Goal: Feedback & Contribution: Submit feedback/report problem

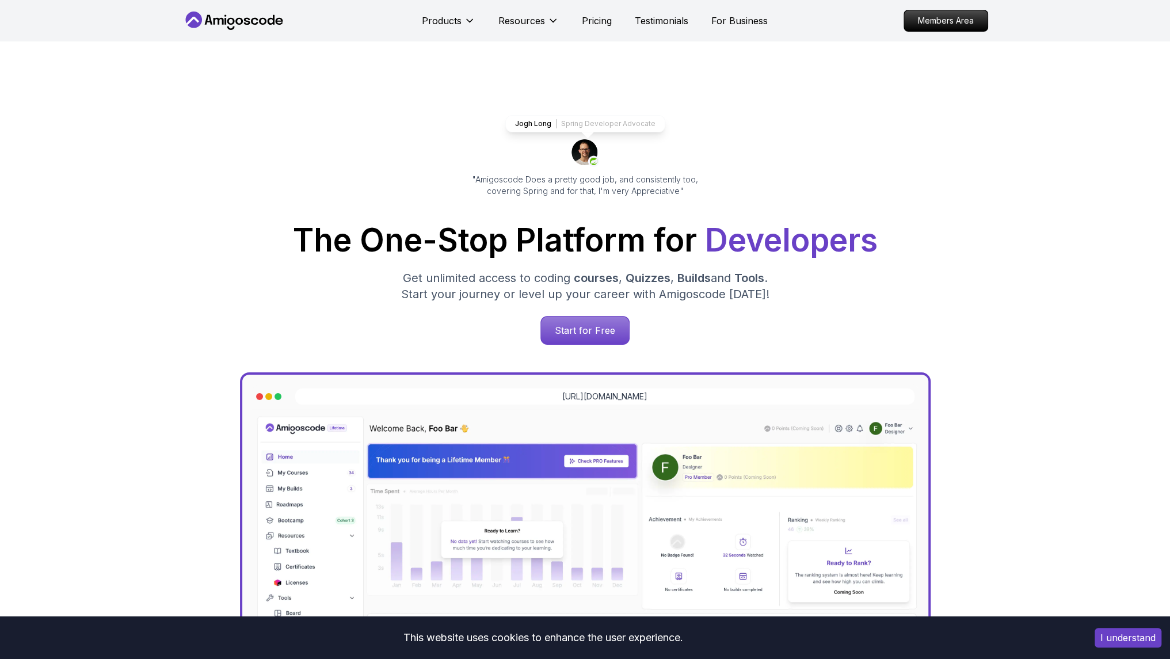
click at [933, 19] on p "Members Area" at bounding box center [945, 20] width 83 height 21
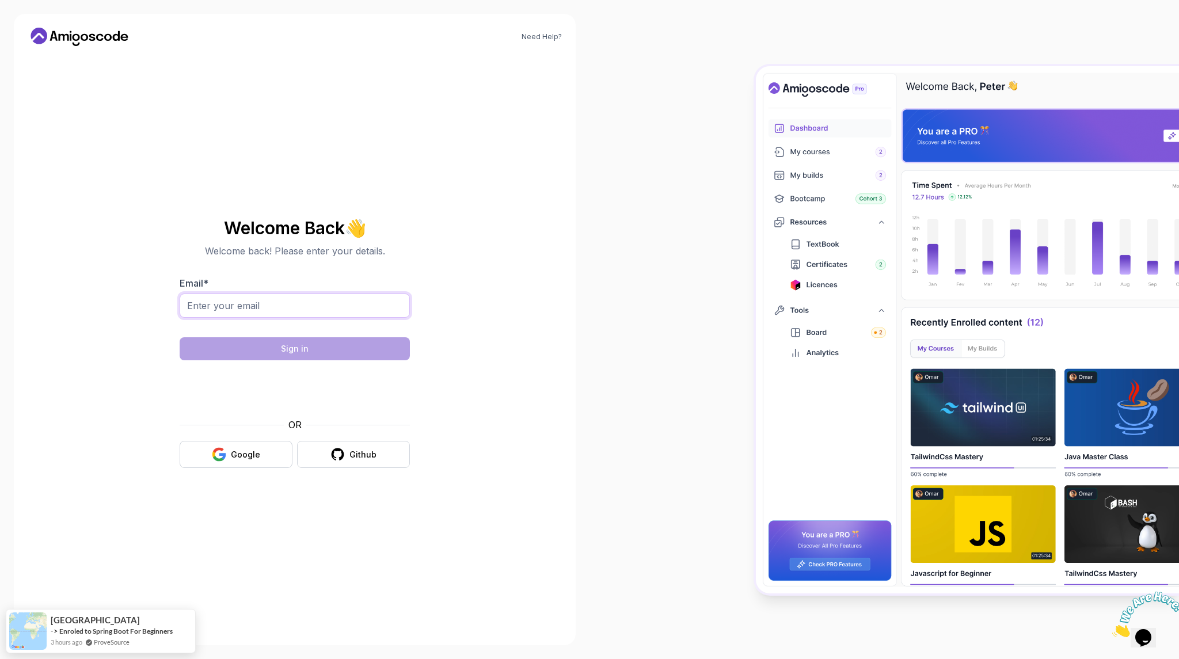
click at [245, 304] on input "Email *" at bounding box center [295, 305] width 230 height 24
click at [257, 453] on div "Google" at bounding box center [245, 455] width 29 height 12
click at [279, 306] on input "Email *" at bounding box center [295, 305] width 230 height 24
type input "ghioculescuflorinadrian@gmail.com"
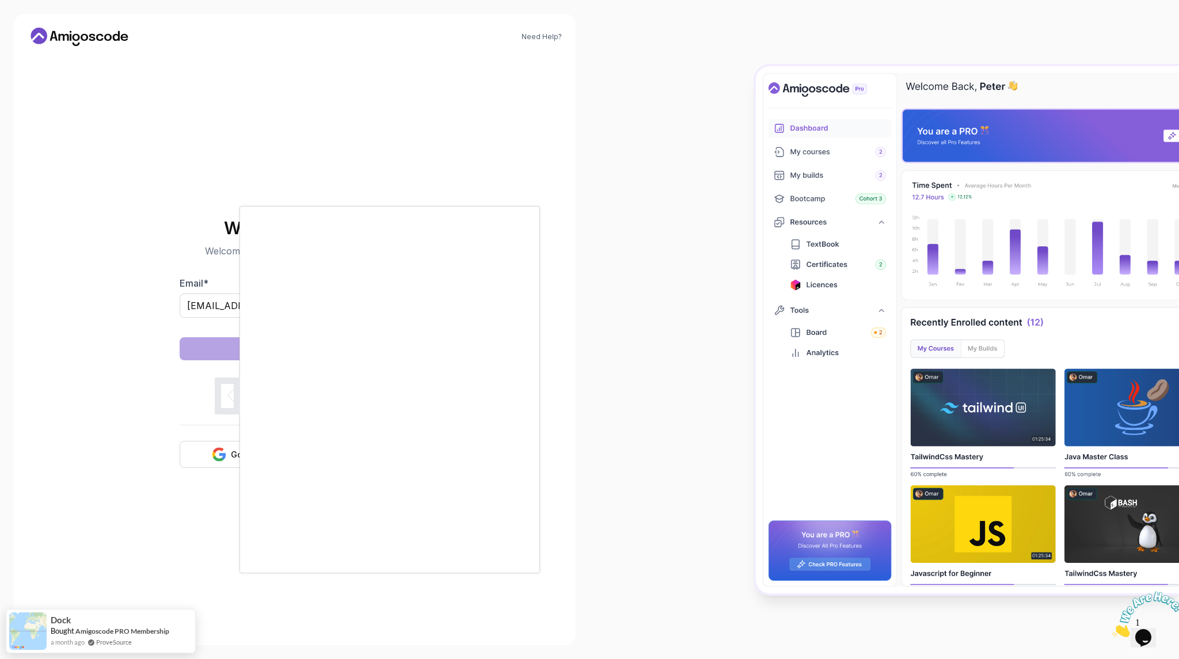
click at [756, 233] on body "Need Help? Welcome Back 👋 Welcome back! Please enter your details. Email * ghio…" at bounding box center [589, 329] width 1179 height 659
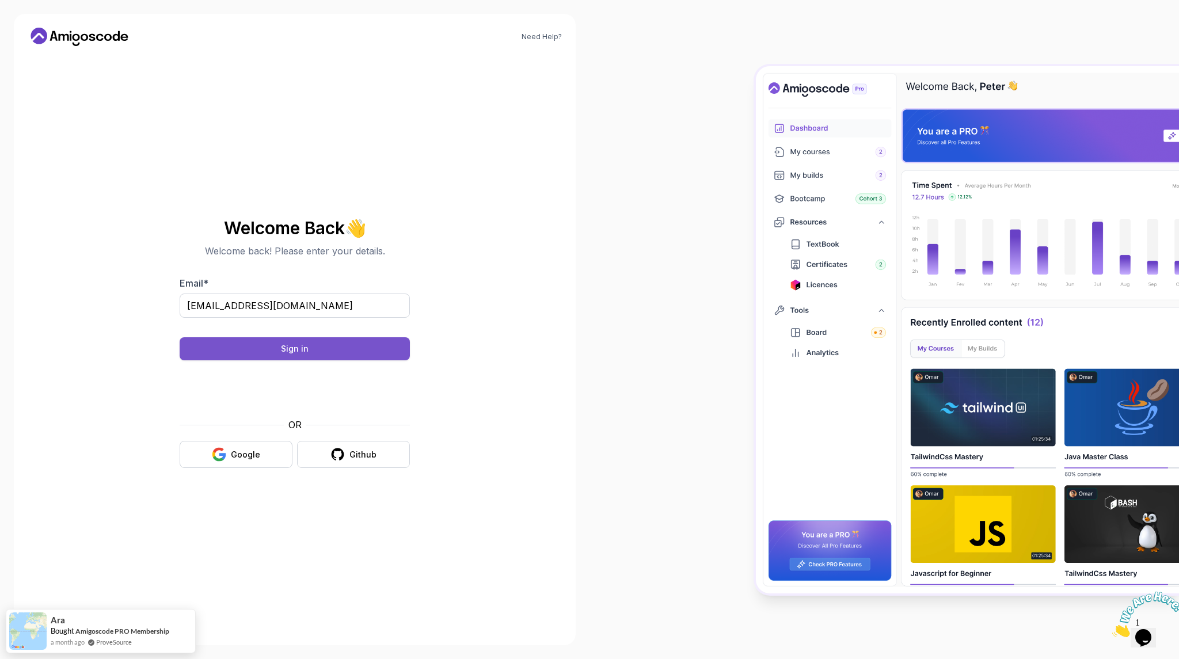
click at [311, 348] on button "Sign in" at bounding box center [295, 348] width 230 height 23
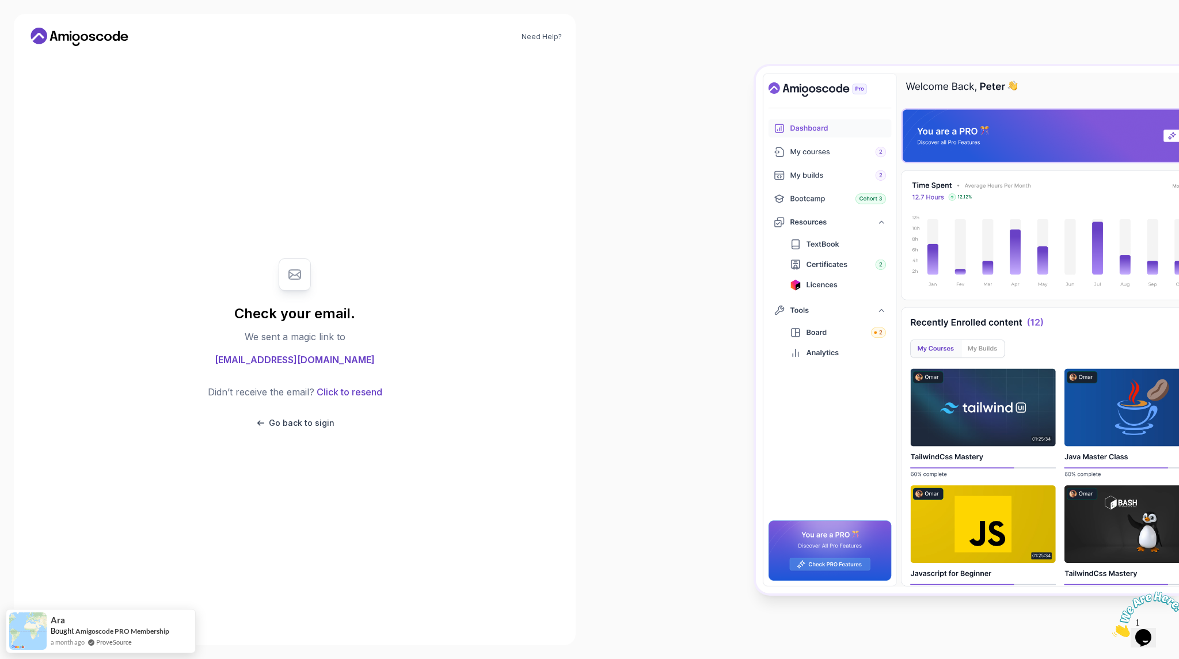
drag, startPoint x: 250, startPoint y: 338, endPoint x: 387, endPoint y: 331, distance: 137.7
click at [387, 331] on div "Check your email. We sent a magic link to ghioculescuflorinadrian@gmail.com Did…" at bounding box center [295, 343] width 230 height 193
click at [305, 357] on span "ghioculescuflorinadrian@gmail.com" at bounding box center [295, 360] width 160 height 14
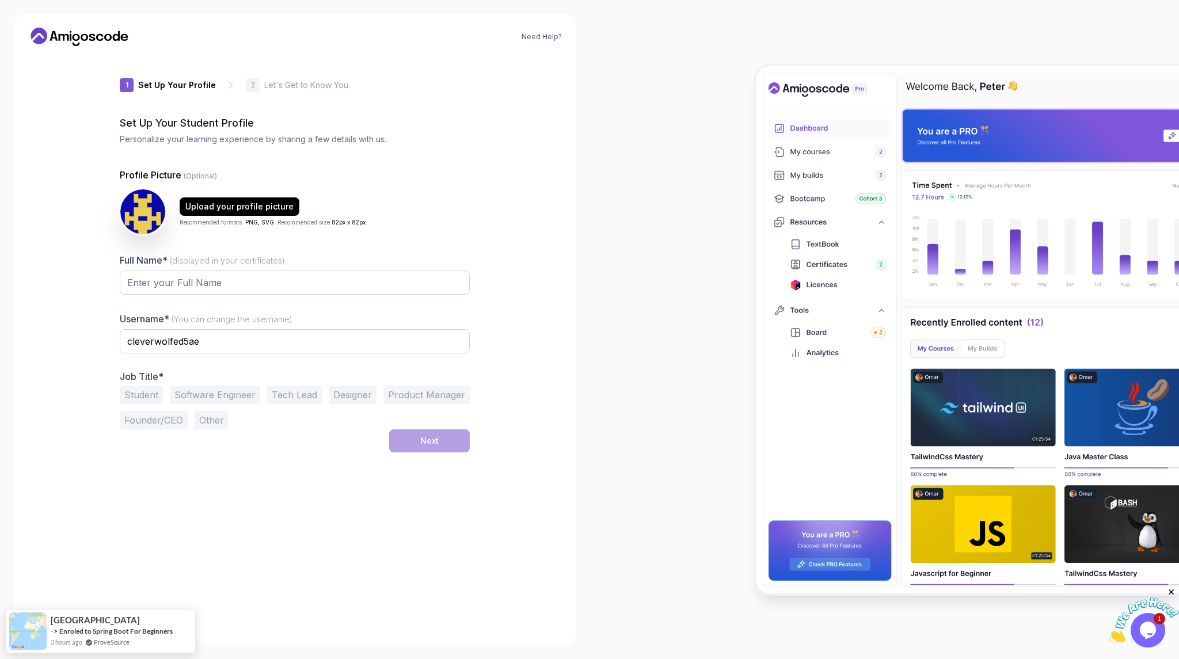
click at [64, 39] on icon at bounding box center [80, 37] width 104 height 18
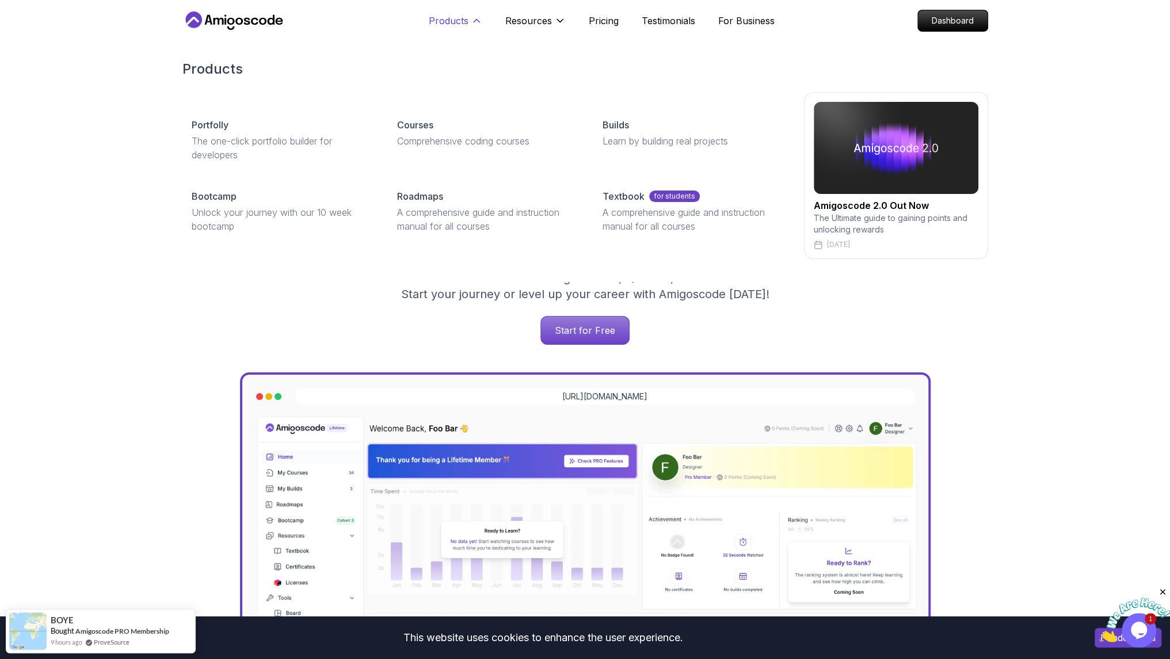
click at [445, 25] on p "Products" at bounding box center [449, 21] width 40 height 14
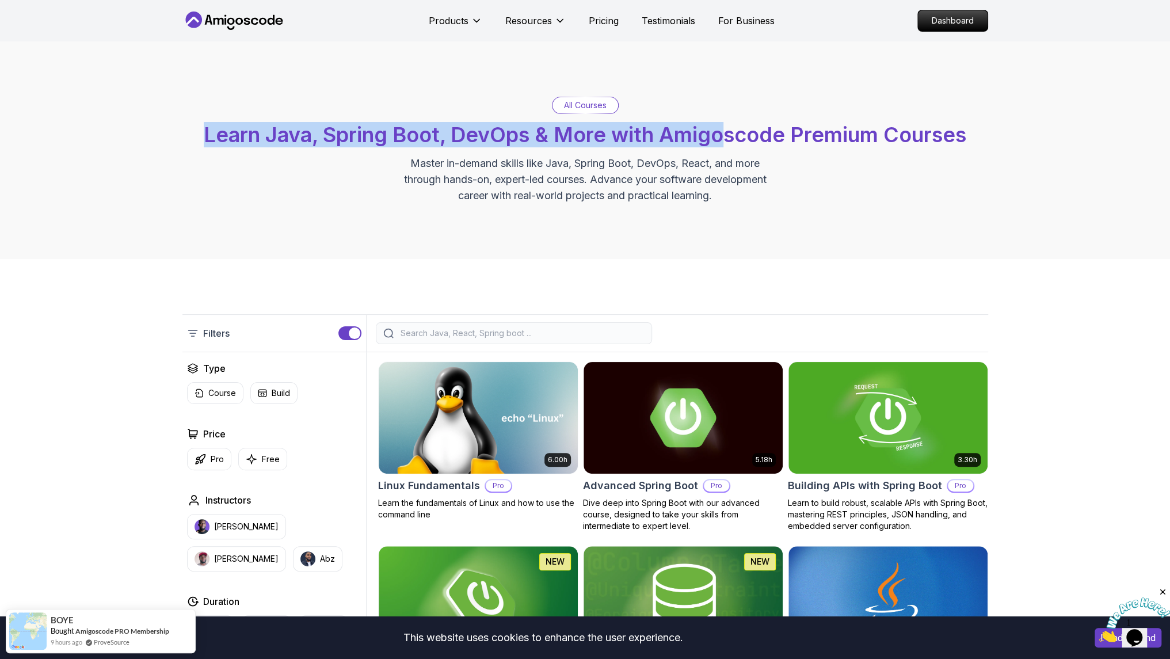
drag, startPoint x: 201, startPoint y: 131, endPoint x: 728, endPoint y: 146, distance: 527.3
click at [728, 146] on span "Learn Java, Spring Boot, DevOps & More with Amigoscode Premium Courses" at bounding box center [585, 134] width 762 height 25
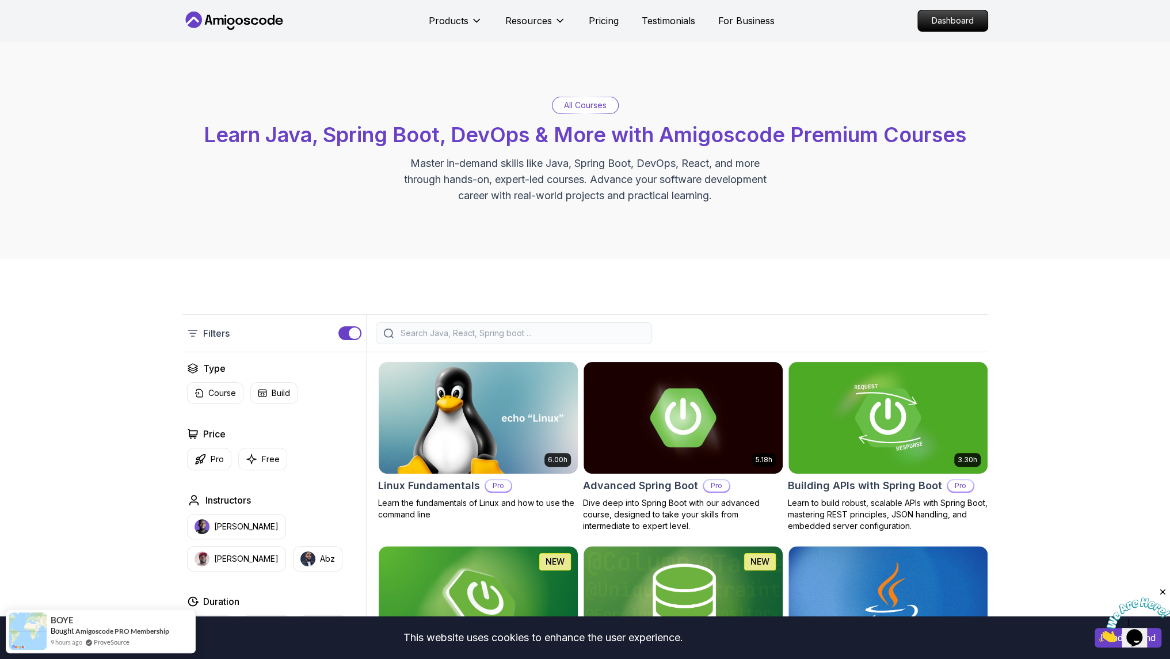
click at [581, 105] on p "All Courses" at bounding box center [585, 106] width 43 height 12
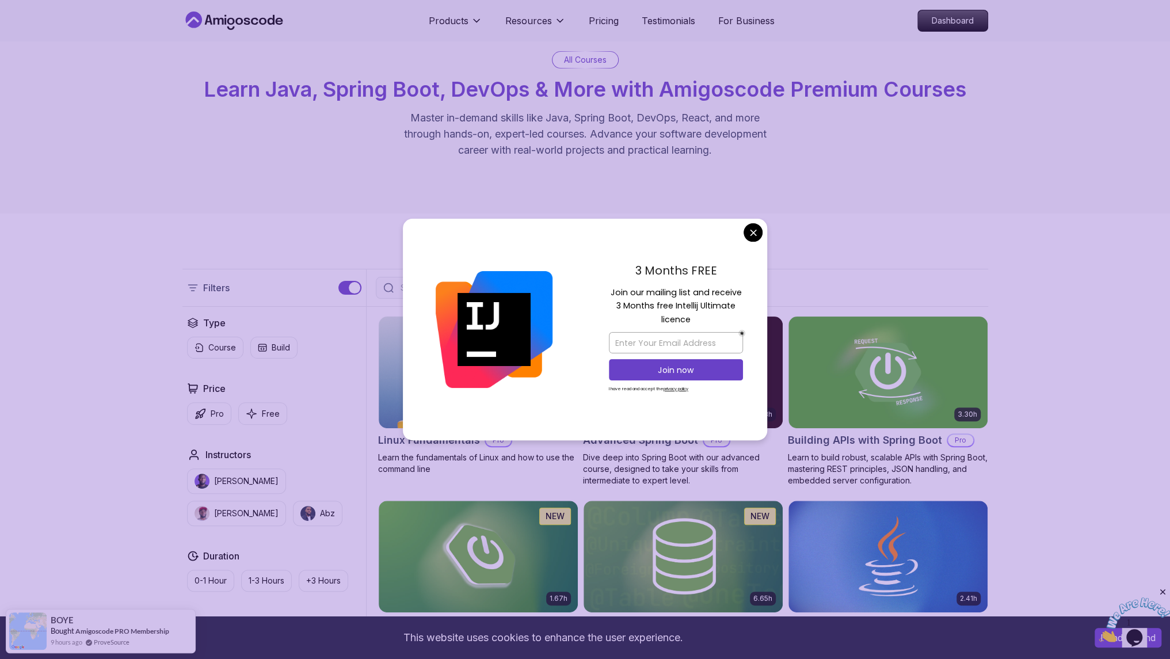
scroll to position [48, 0]
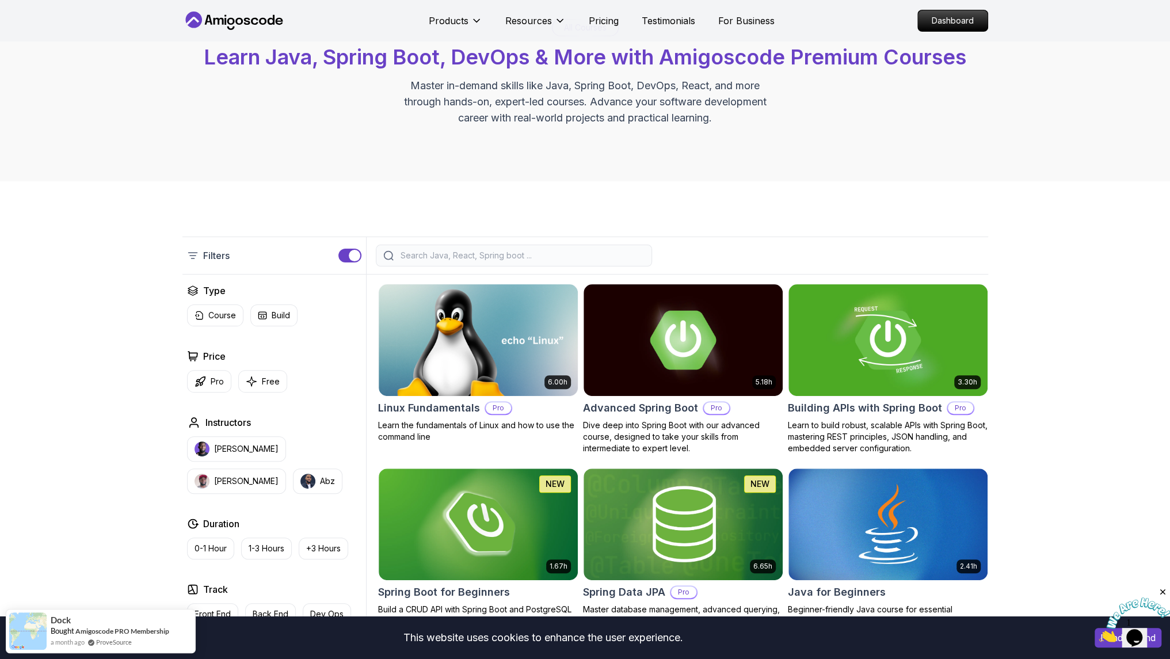
scroll to position [0, 0]
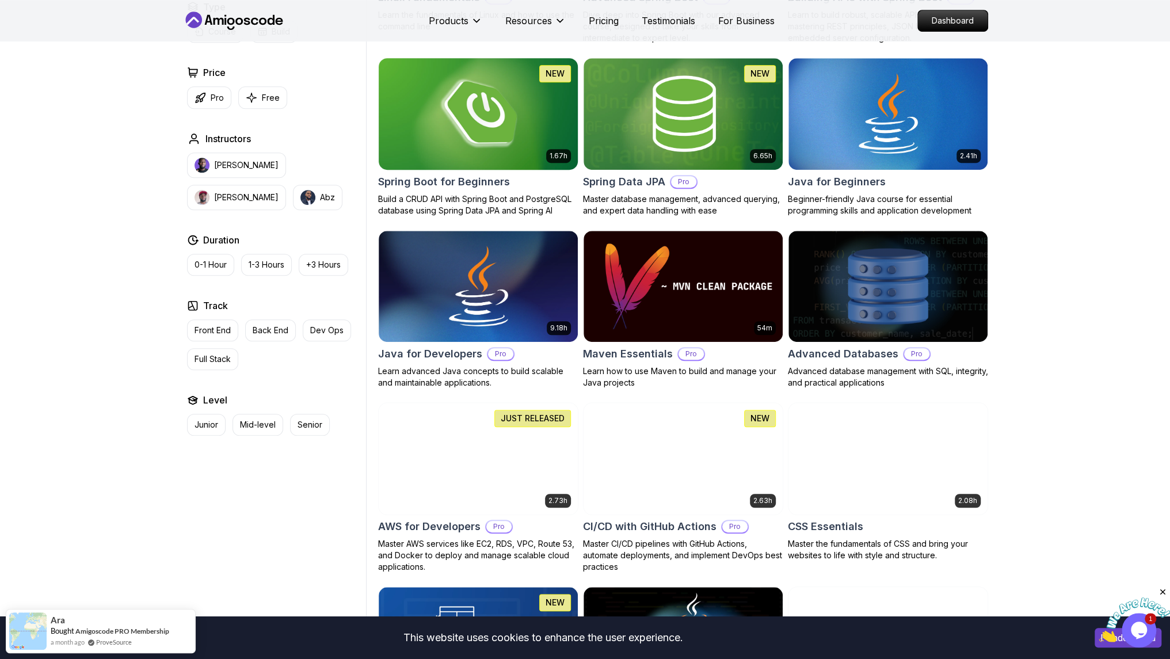
scroll to position [489, 0]
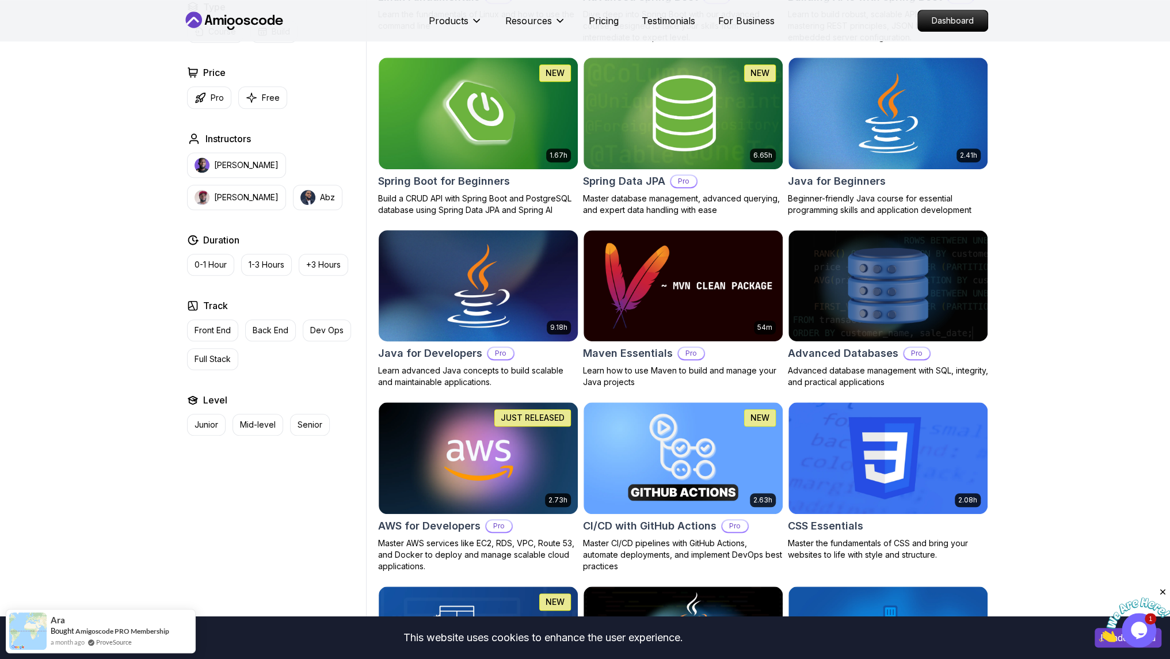
click at [443, 283] on img at bounding box center [477, 285] width 209 height 117
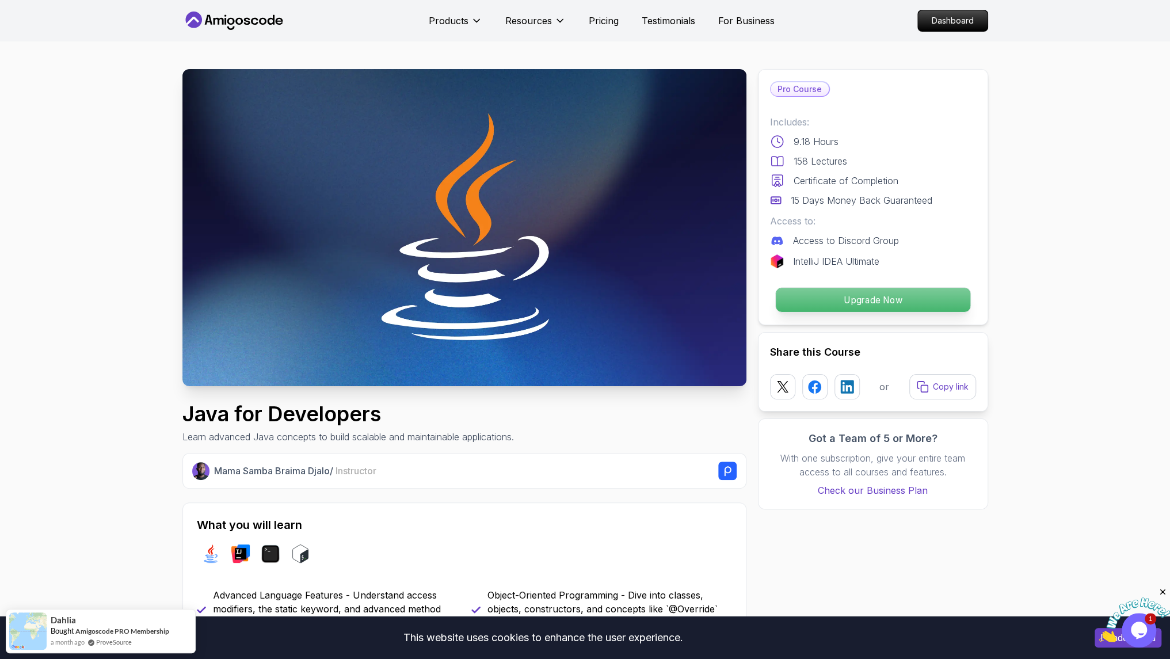
click at [894, 307] on p "Upgrade Now" at bounding box center [872, 300] width 194 height 24
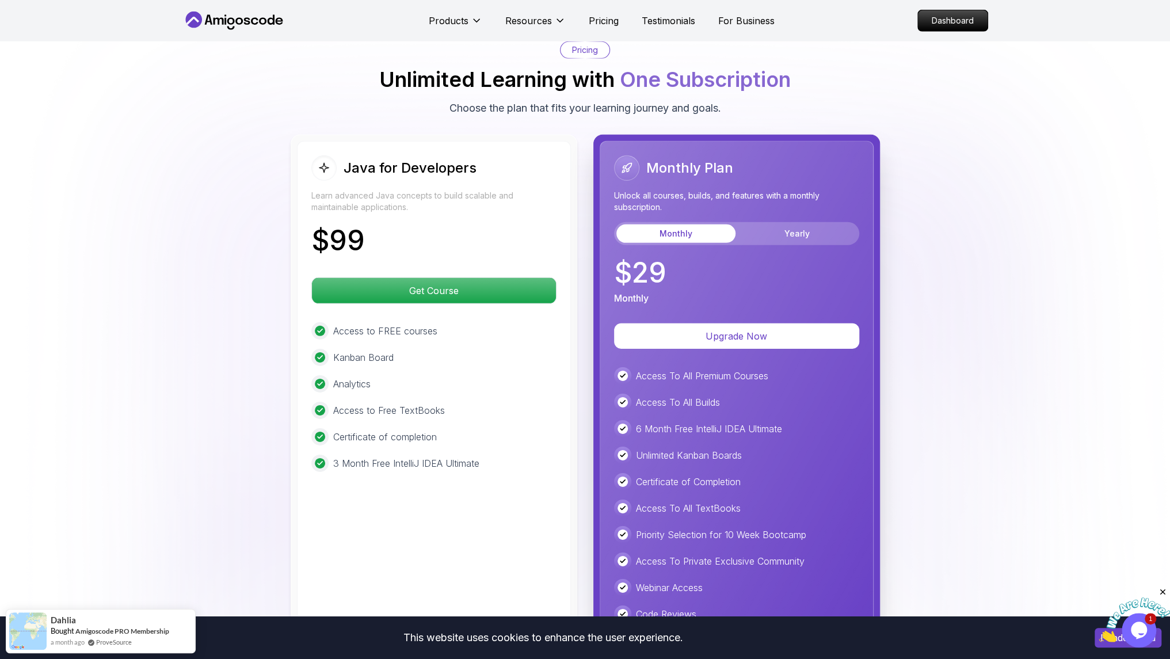
scroll to position [2728, 0]
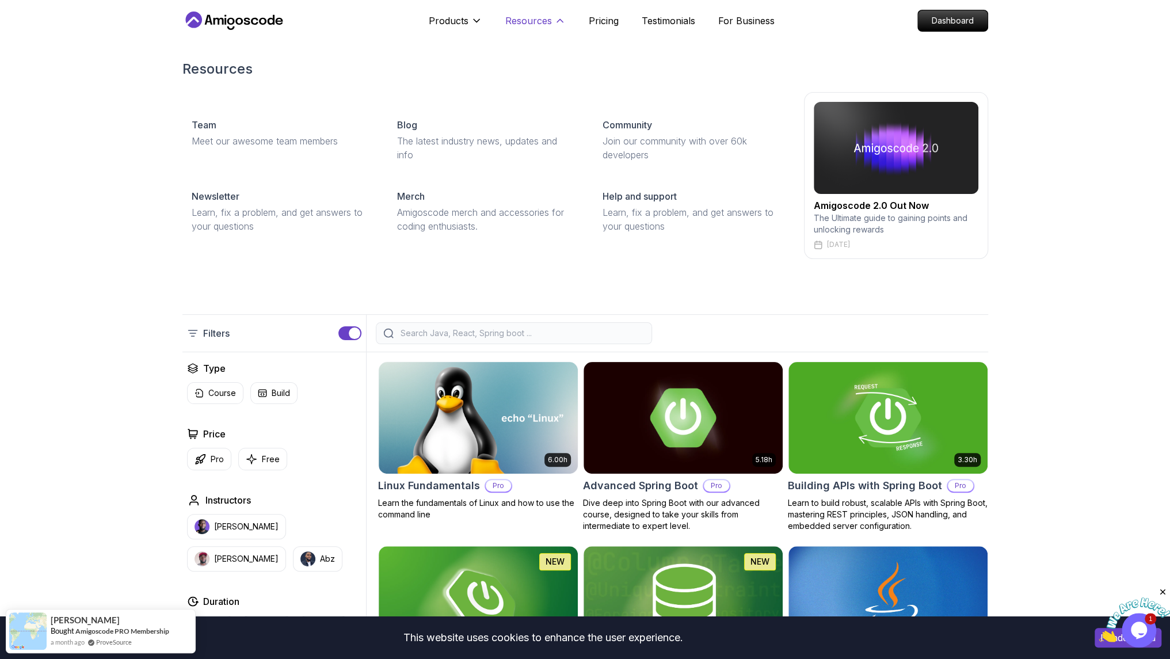
click at [548, 19] on p "Resources" at bounding box center [528, 21] width 47 height 14
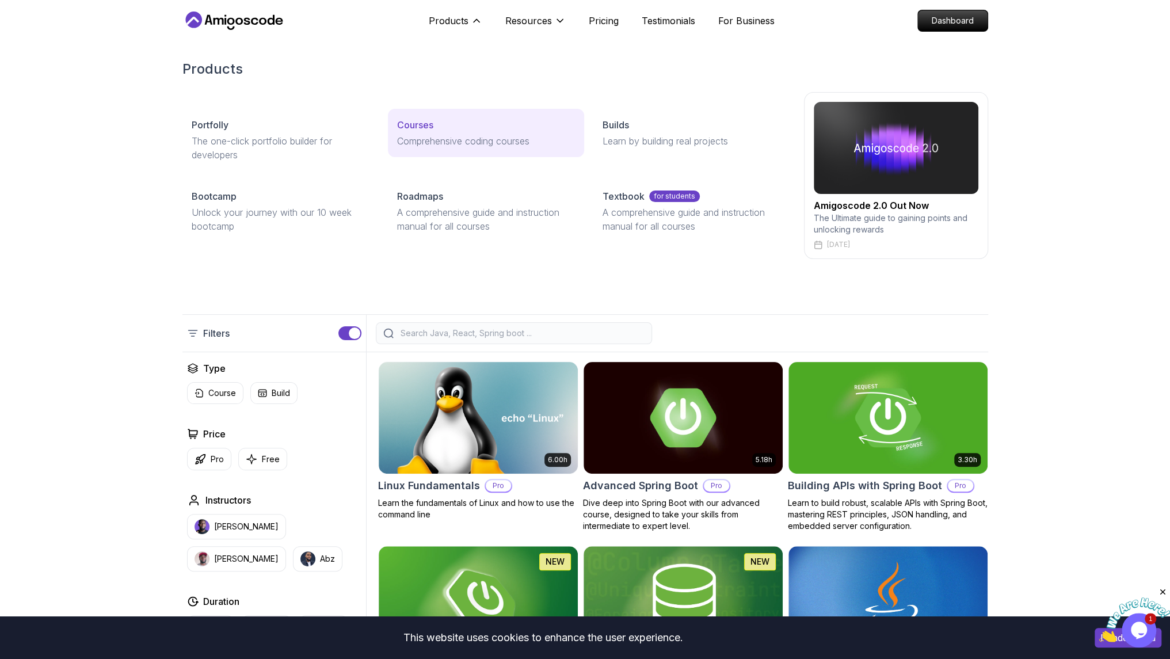
click at [429, 136] on p "Comprehensive coding courses" at bounding box center [486, 141] width 178 height 14
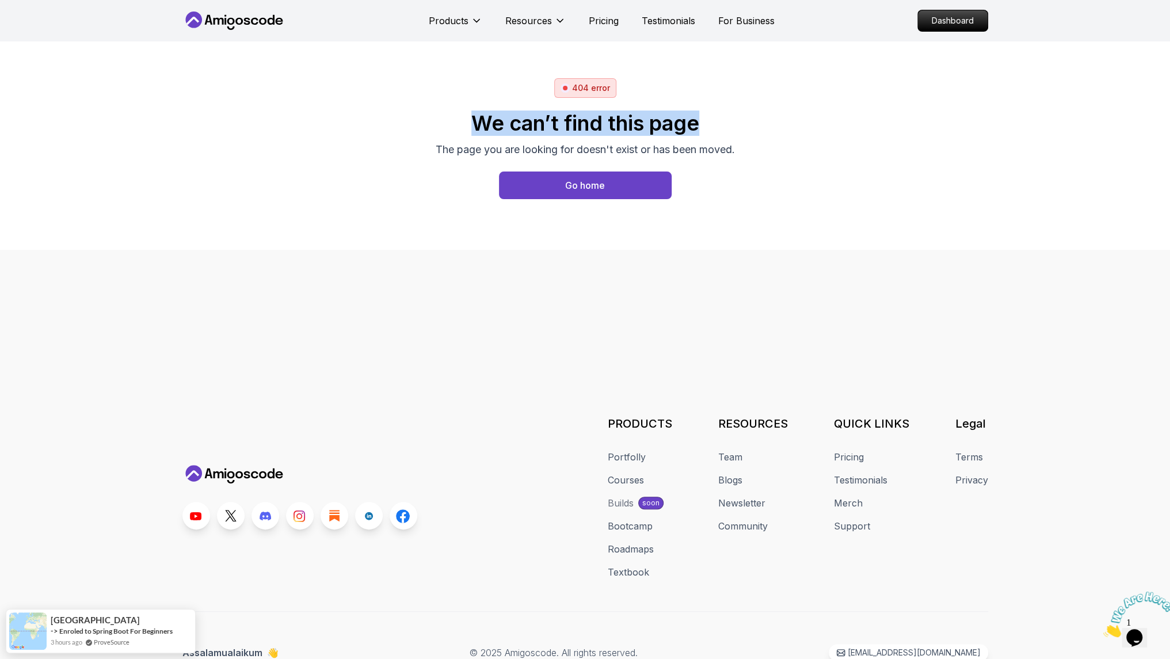
drag, startPoint x: 472, startPoint y: 126, endPoint x: 750, endPoint y: 117, distance: 278.7
click at [750, 117] on div "404 error We can’t find this page The page you are looking for doesn't exist or…" at bounding box center [585, 145] width 806 height 135
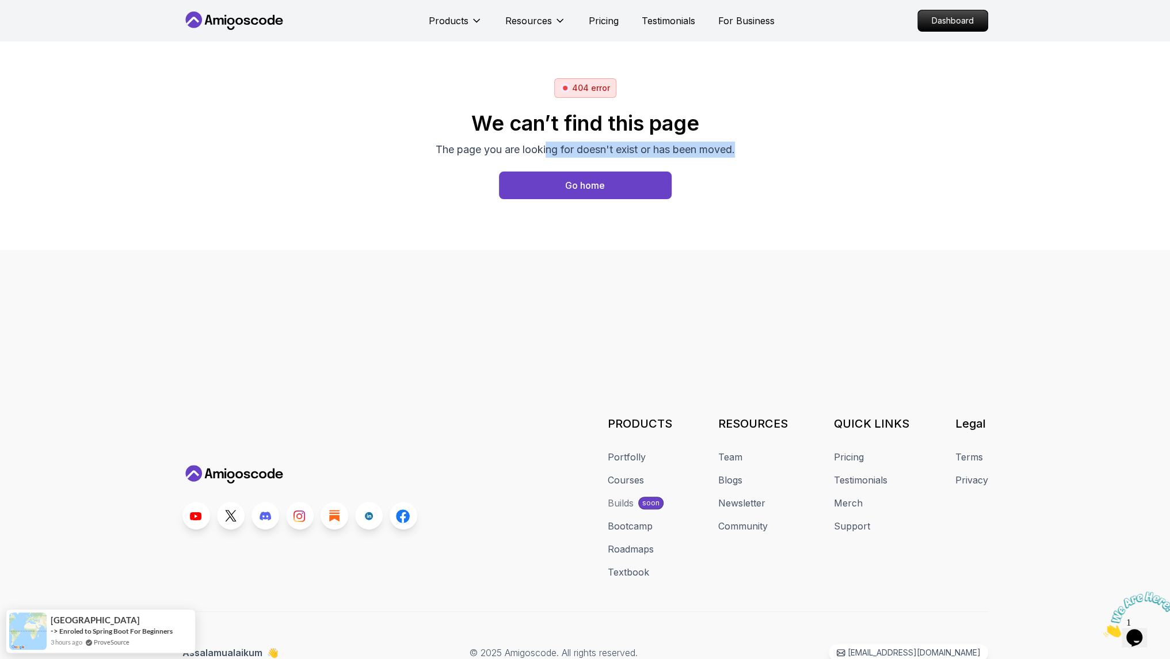
drag, startPoint x: 543, startPoint y: 149, endPoint x: 803, endPoint y: 142, distance: 260.2
click at [803, 142] on div "404 error We can’t find this page The page you are looking for doesn't exist or…" at bounding box center [585, 145] width 806 height 135
click at [587, 184] on div "Go home" at bounding box center [585, 185] width 40 height 14
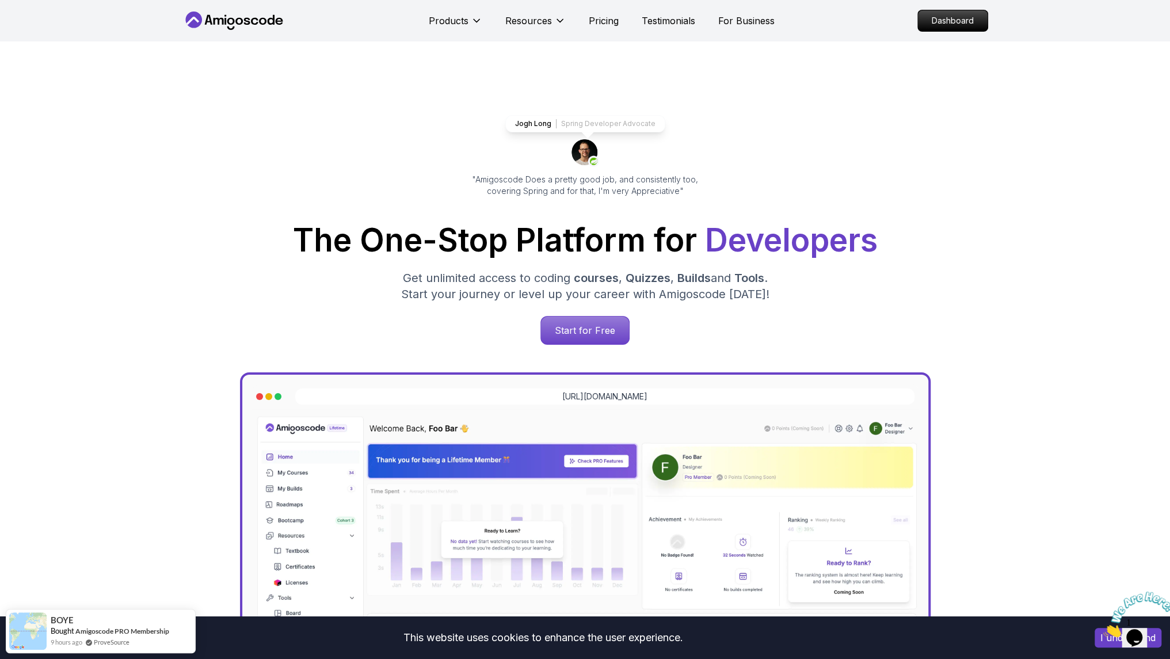
click at [948, 20] on p "Dashboard" at bounding box center [953, 21] width 66 height 20
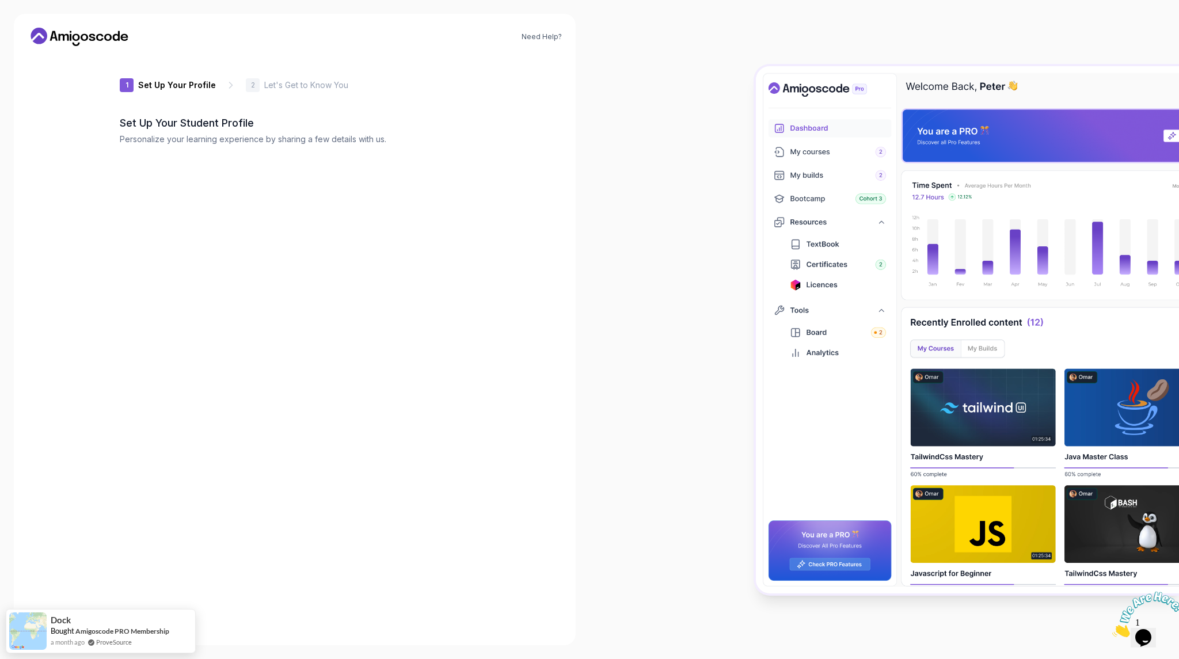
type input "fiercesquirrelebfd2"
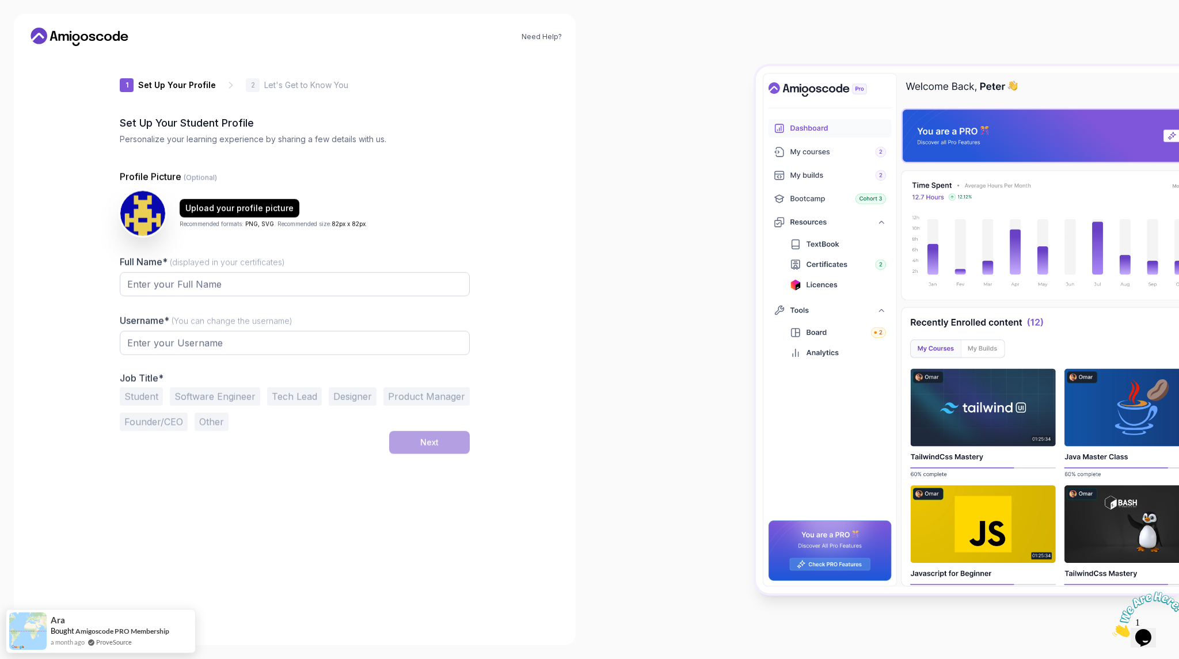
type input "wildlynx7e7d6"
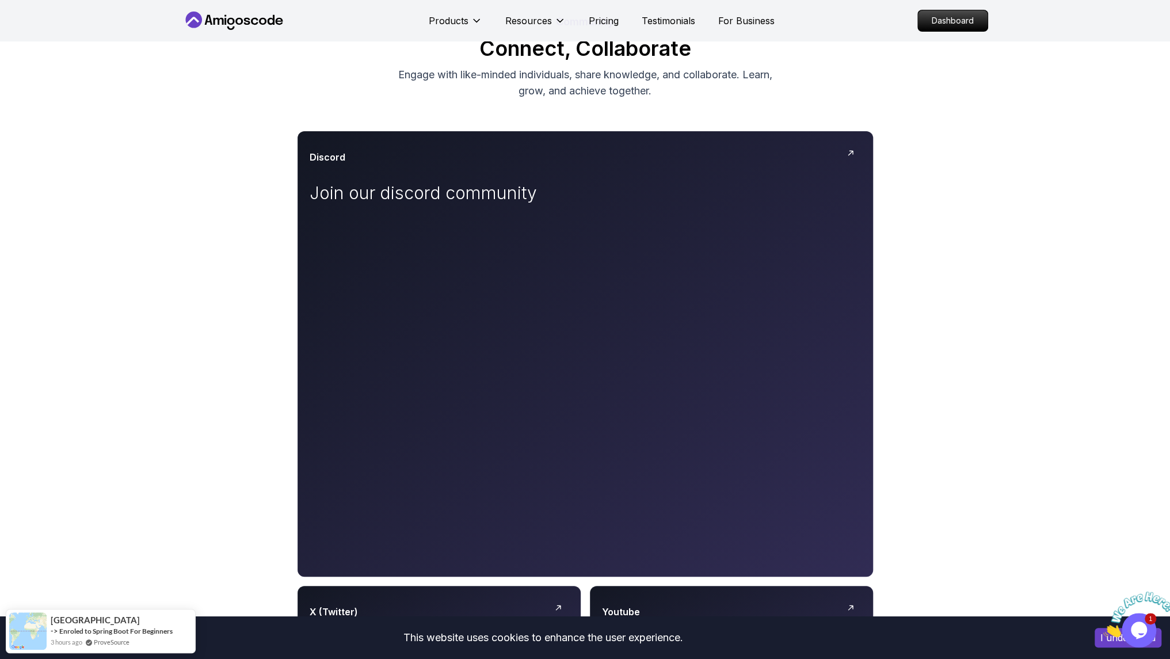
scroll to position [101, 0]
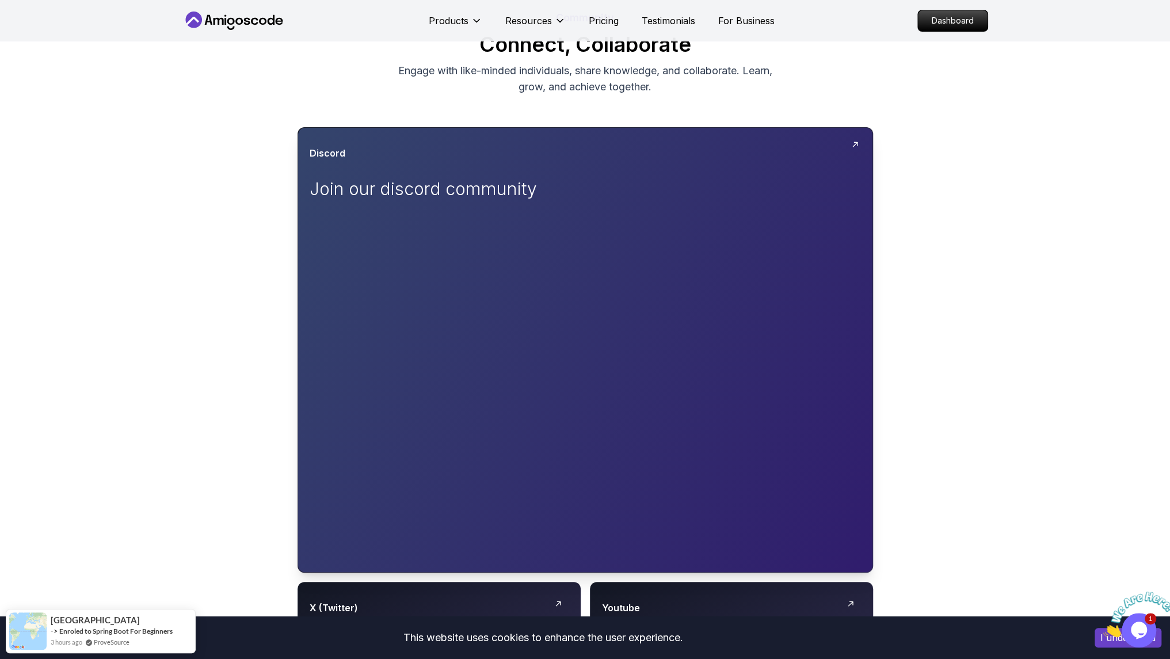
click at [435, 189] on p "Join our discord community" at bounding box center [439, 188] width 259 height 21
click at [855, 140] on icon at bounding box center [855, 144] width 9 height 9
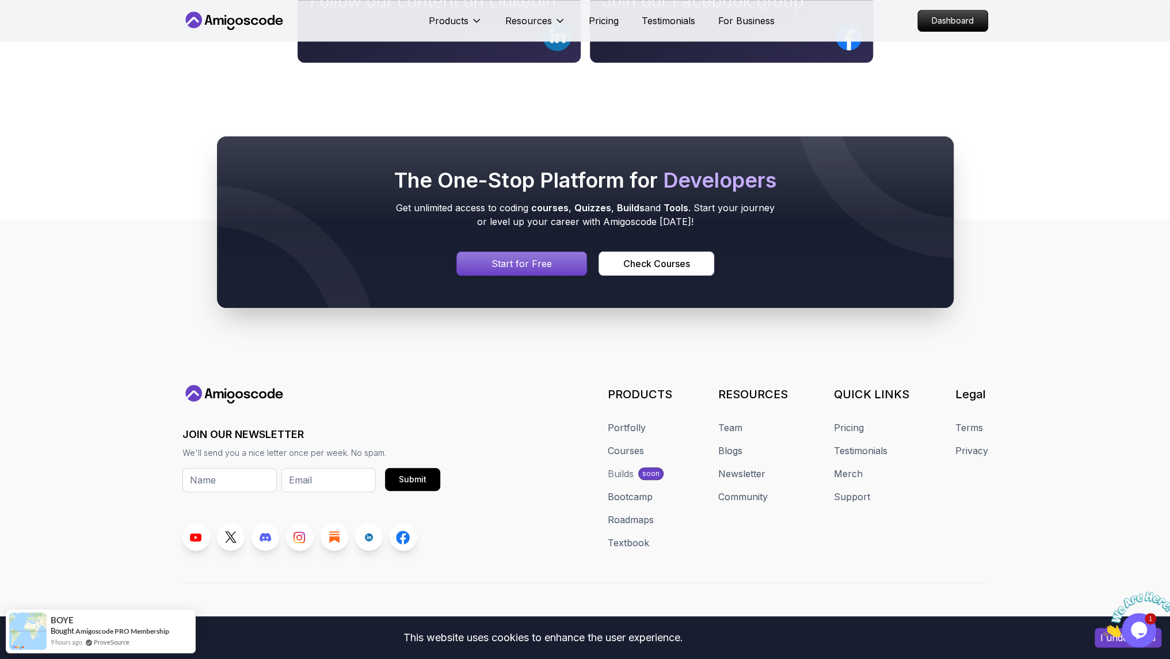
scroll to position [914, 0]
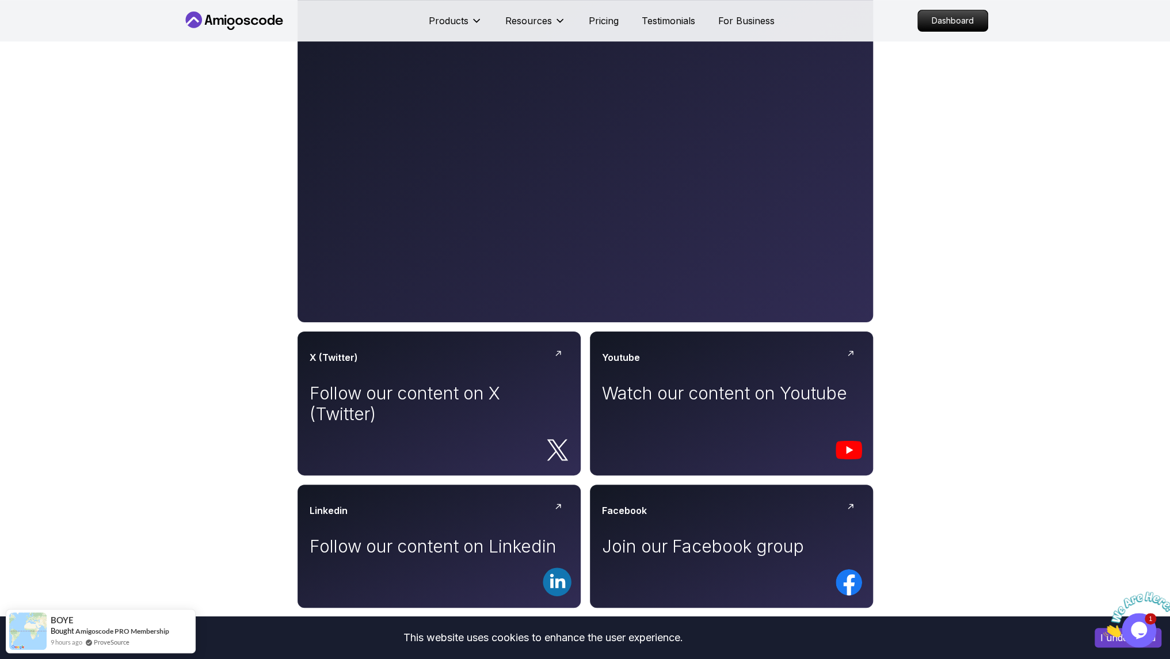
scroll to position [0, 0]
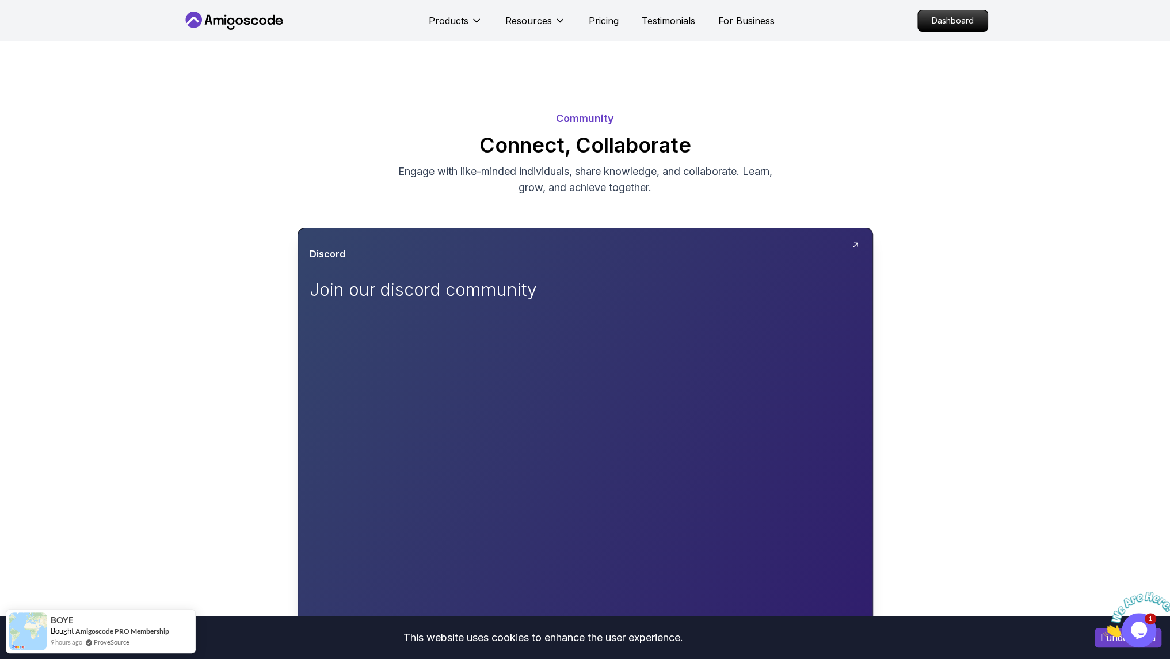
click at [857, 246] on icon at bounding box center [854, 244] width 7 height 7
click icon
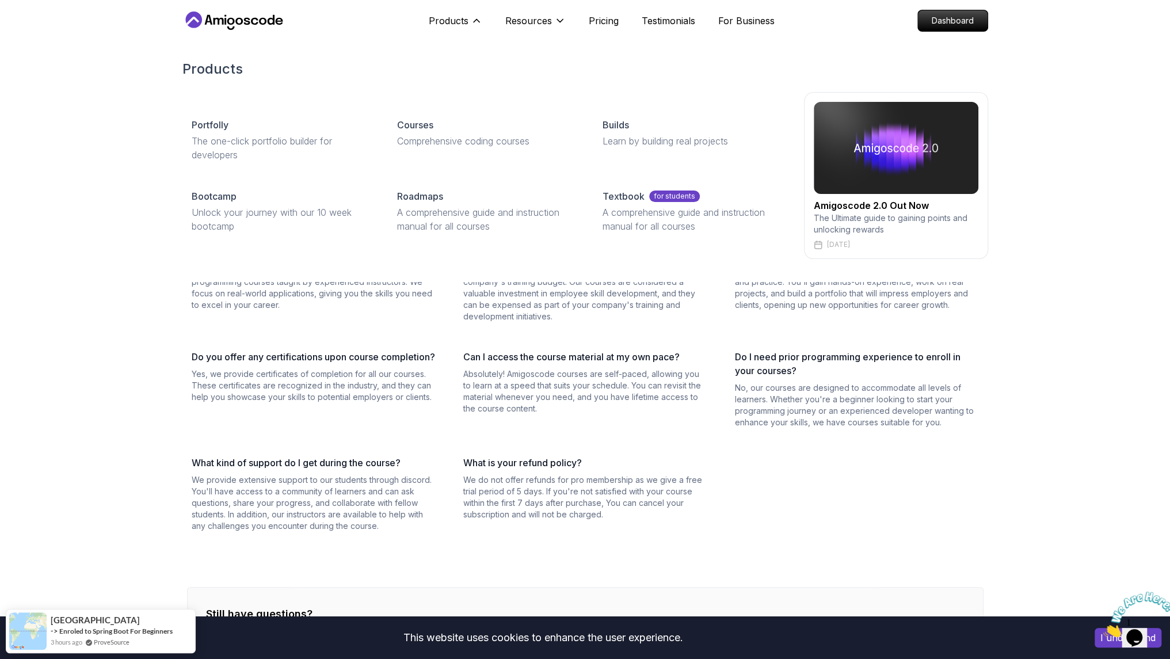
click at [857, 204] on h2 "Amigoscode 2.0 Out Now" at bounding box center [896, 206] width 165 height 14
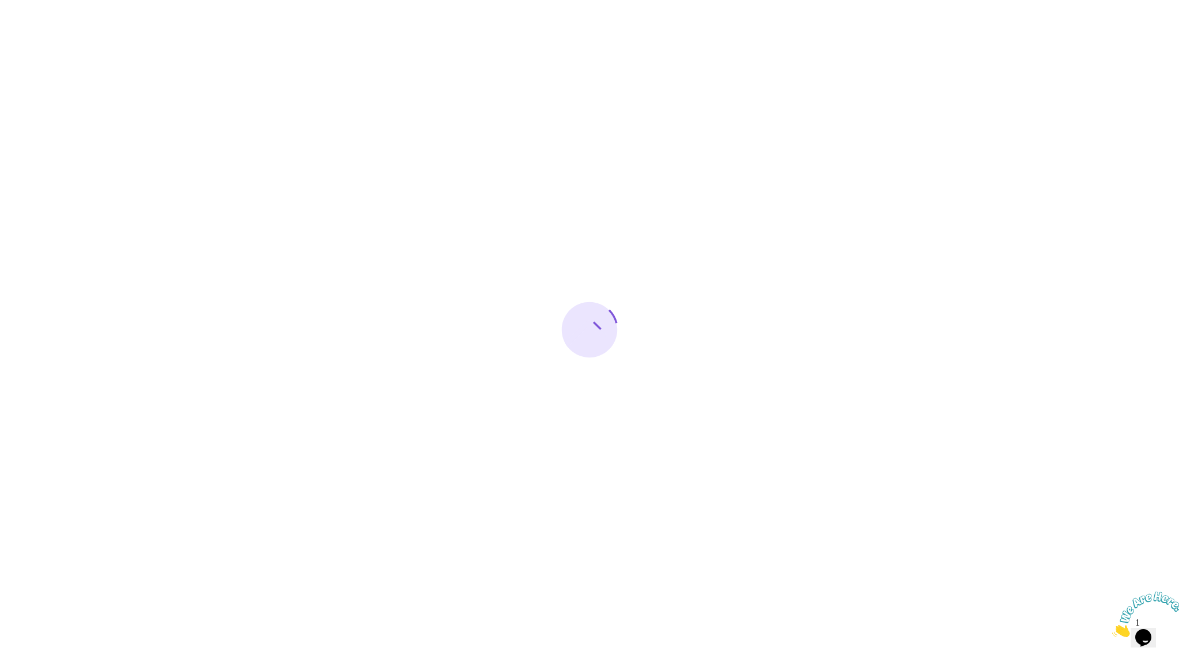
click at [1138, 631] on img at bounding box center [1147, 614] width 71 height 45
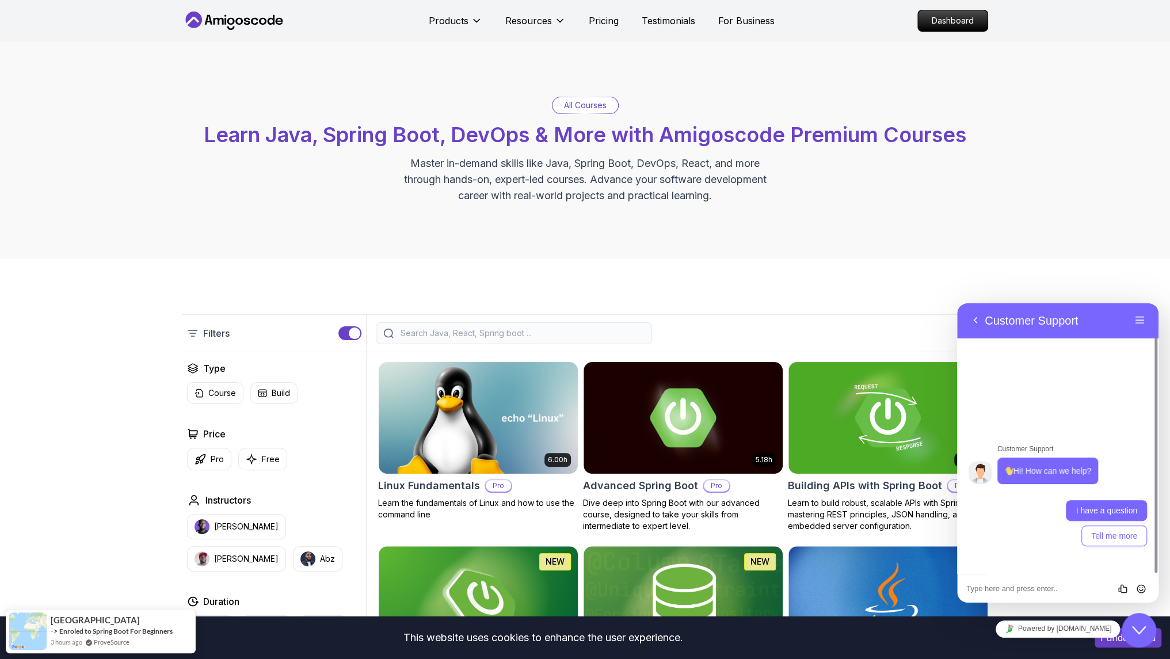
click at [1101, 509] on button "I have a question" at bounding box center [1106, 510] width 81 height 21
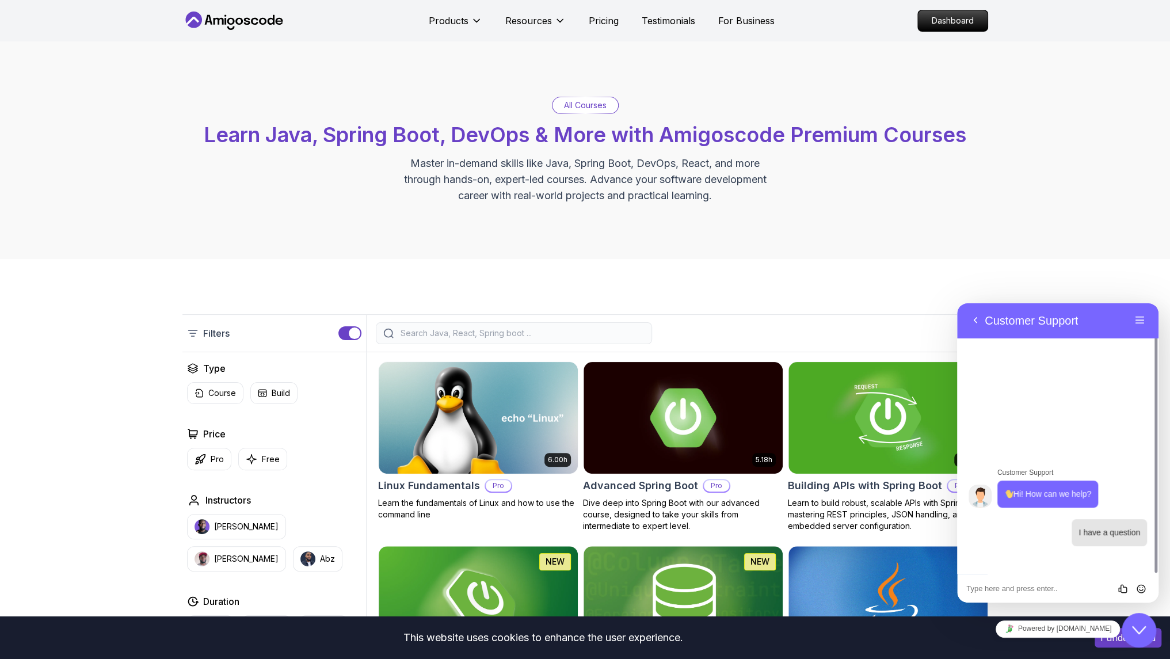
click at [1139, 631] on icon "Close Chat This icon closes the chat window." at bounding box center [1139, 630] width 14 height 14
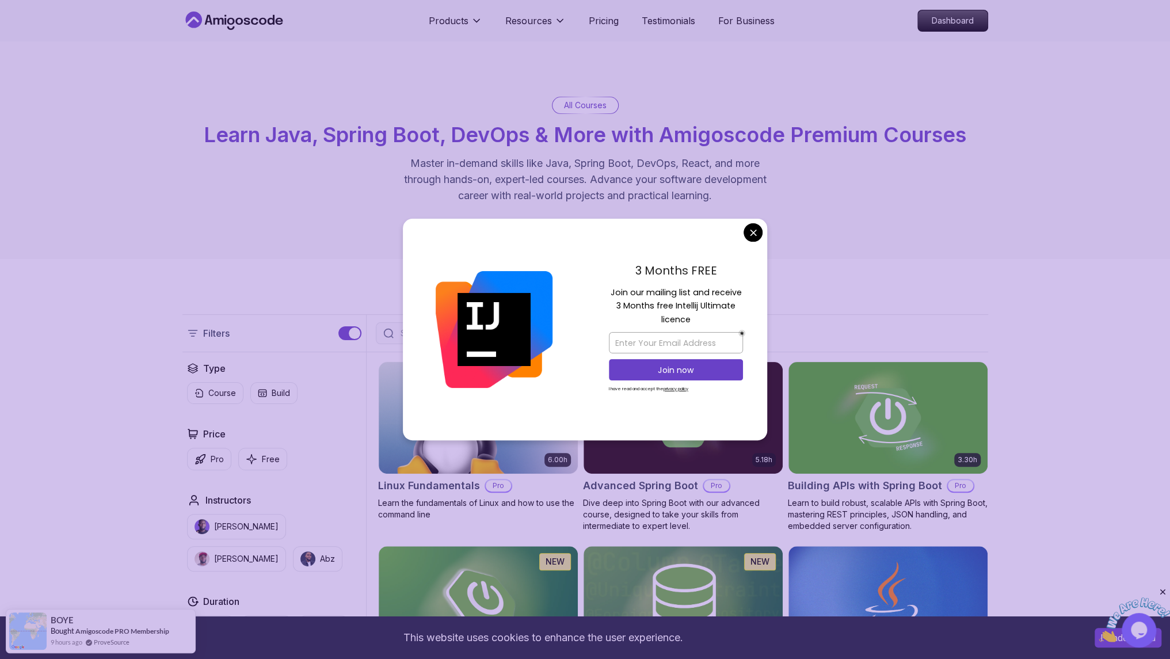
click at [249, 27] on icon at bounding box center [234, 21] width 104 height 18
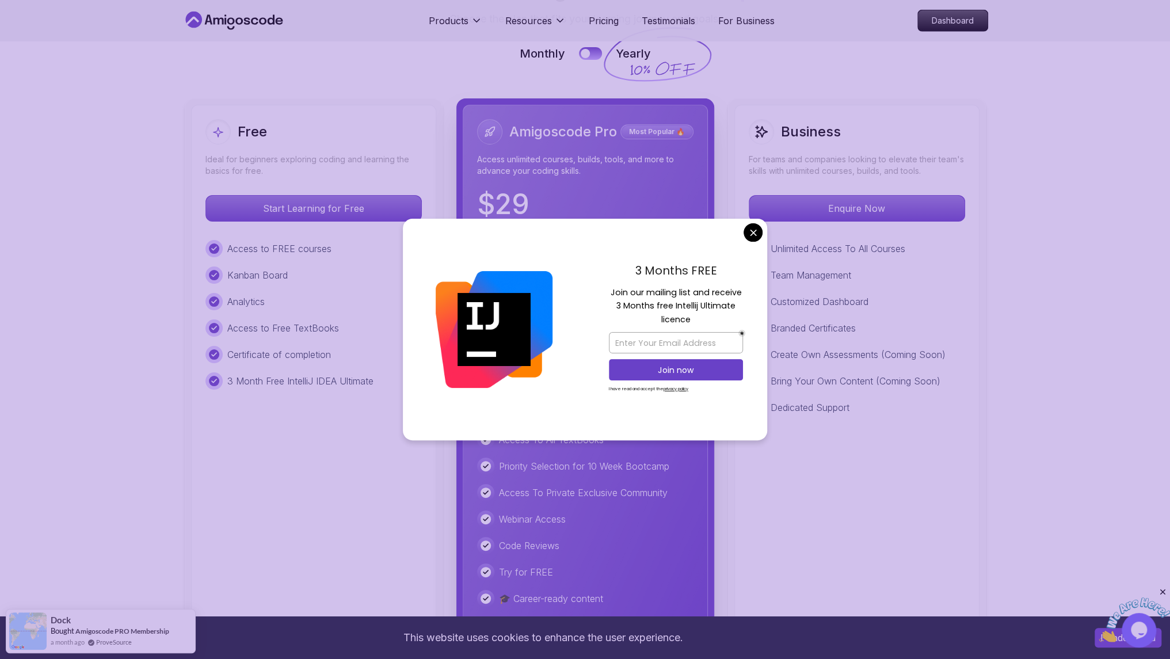
scroll to position [2596, 0]
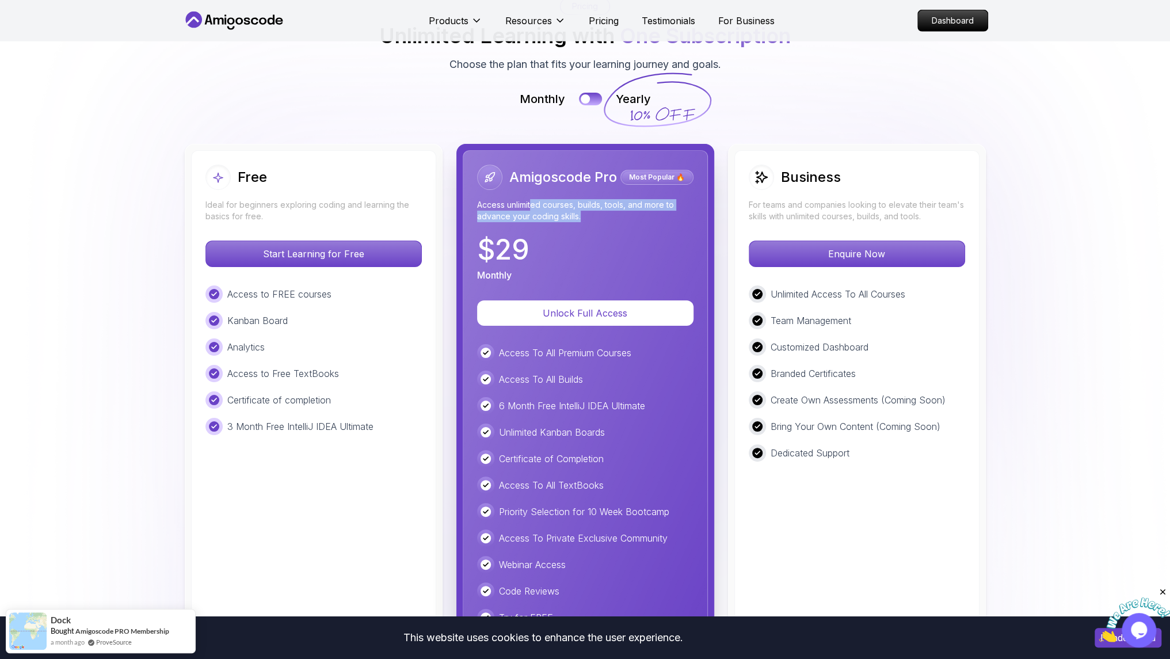
drag, startPoint x: 532, startPoint y: 154, endPoint x: 662, endPoint y: 169, distance: 131.5
click at [662, 199] on p "Access unlimited courses, builds, tools, and more to advance your coding skills." at bounding box center [585, 210] width 216 height 23
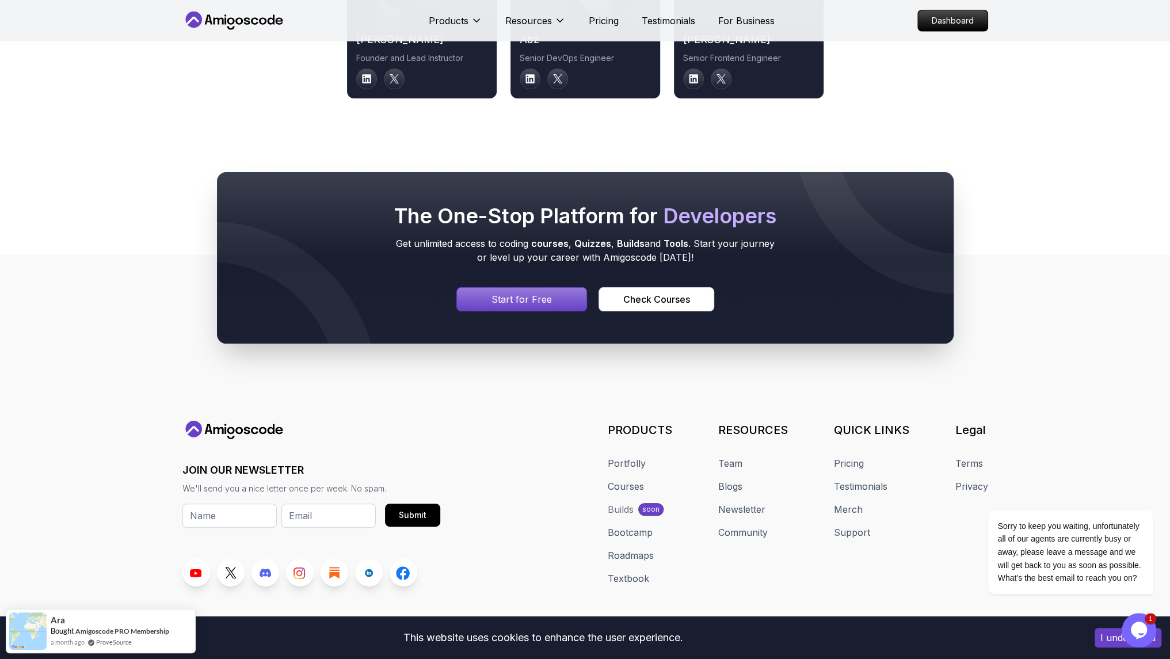
scroll to position [6076, 0]
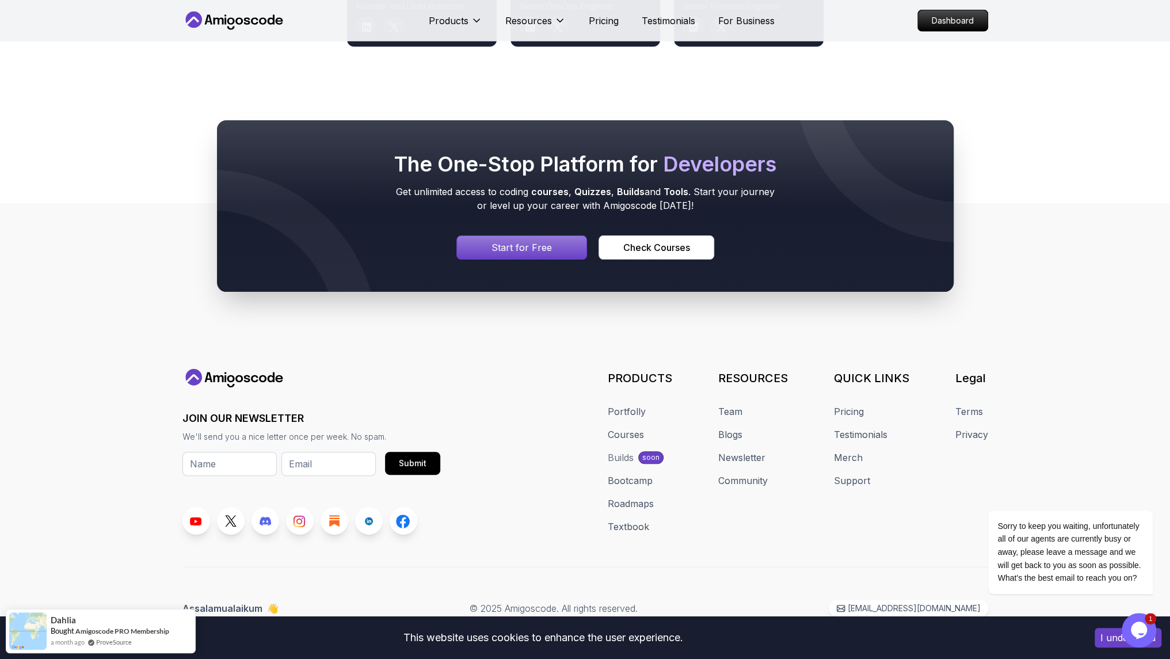
click at [951, 605] on div "Sorry to keep you waiting, unfortunately all of our agents are currently busy o…" at bounding box center [1054, 506] width 207 height 201
click at [895, 607] on p "hello@amigoscode.com" at bounding box center [914, 608] width 126 height 11
click at [1133, 631] on icon "$i18n('chat', 'chat_widget')" at bounding box center [1139, 629] width 16 height 17
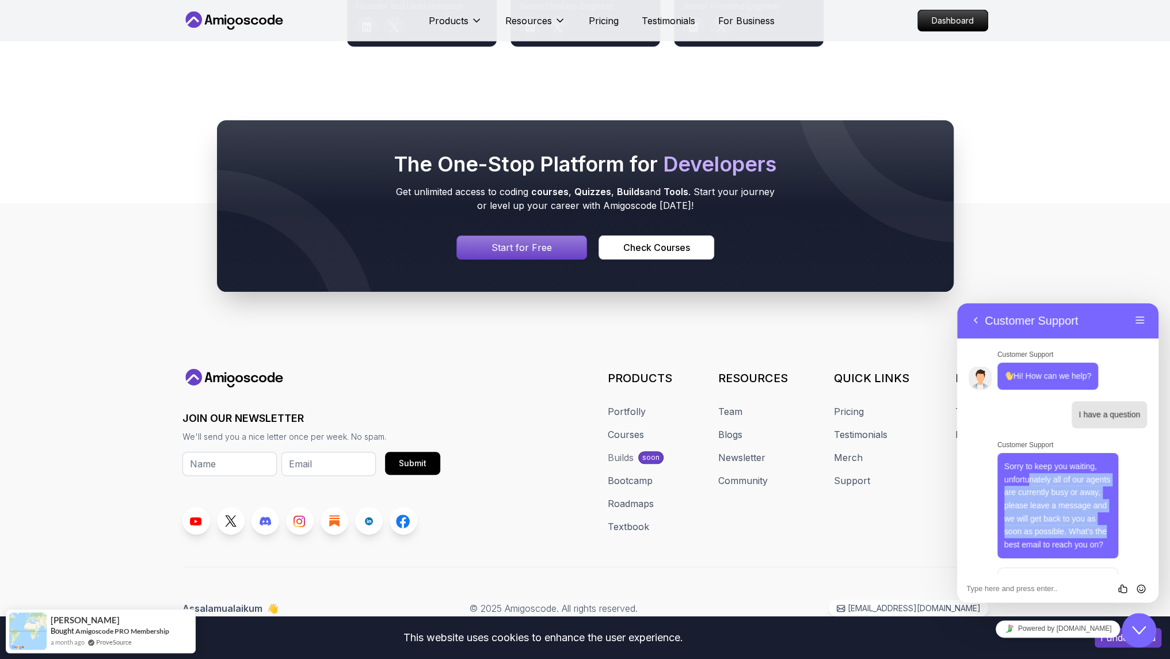
drag, startPoint x: 1030, startPoint y: 483, endPoint x: 1115, endPoint y: 539, distance: 101.3
click at [1115, 539] on div "Sorry to keep you waiting, unfortunately all of our agents are currently busy o…" at bounding box center [1057, 505] width 121 height 105
click at [1038, 528] on span "Sorry to keep you waiting, unfortunately all of our agents are currently busy o…" at bounding box center [1057, 505] width 106 height 87
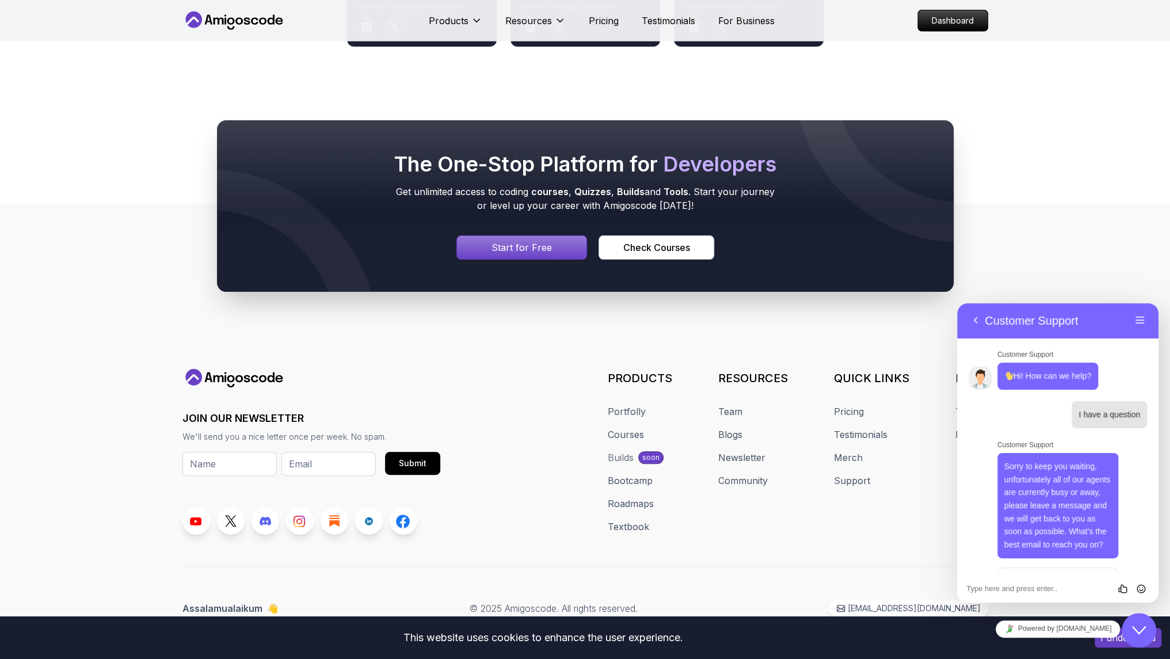
click at [957, 303] on textarea at bounding box center [957, 303] width 0 height 0
paste textarea "Hi Nelson, I hope you’re doing well. On 24 October 2023, I purchased several co…"
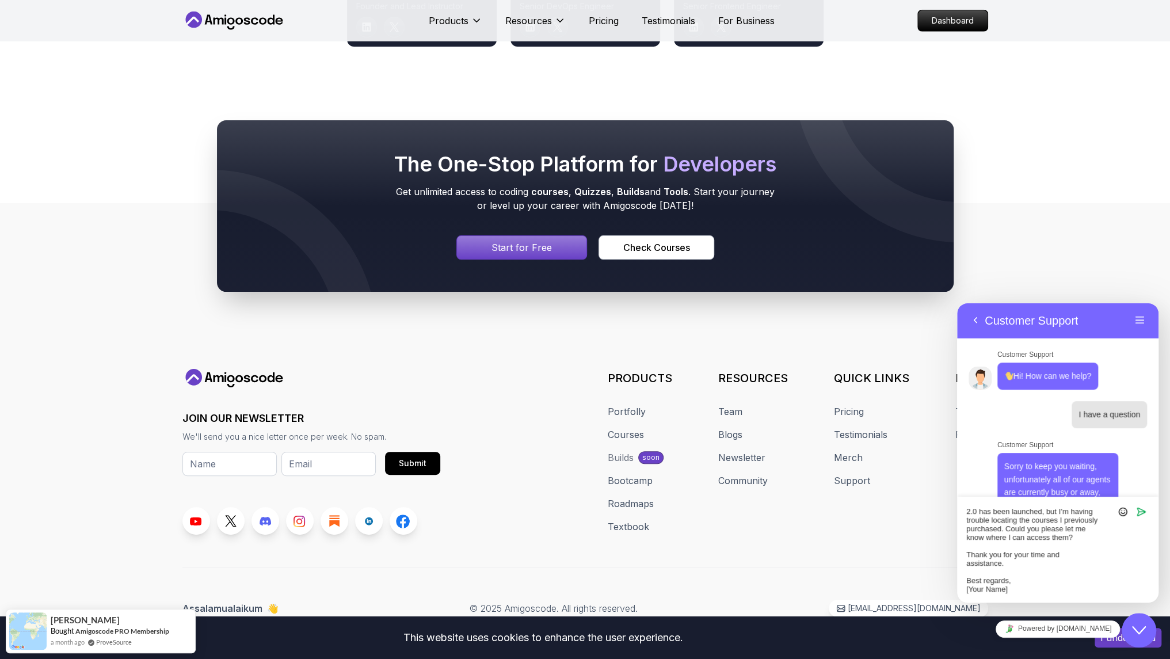
scroll to position [187, 0]
click at [957, 303] on textarea "Hi Nelson, I hope you’re doing well. On 24 October 2023, I purchased several co…" at bounding box center [957, 303] width 0 height 0
drag, startPoint x: 1038, startPoint y: 589, endPoint x: 898, endPoint y: 436, distance: 207.3
click html "Back Customer Support Menu Back Rate this chat Insert emoji Customer Support Hi…"
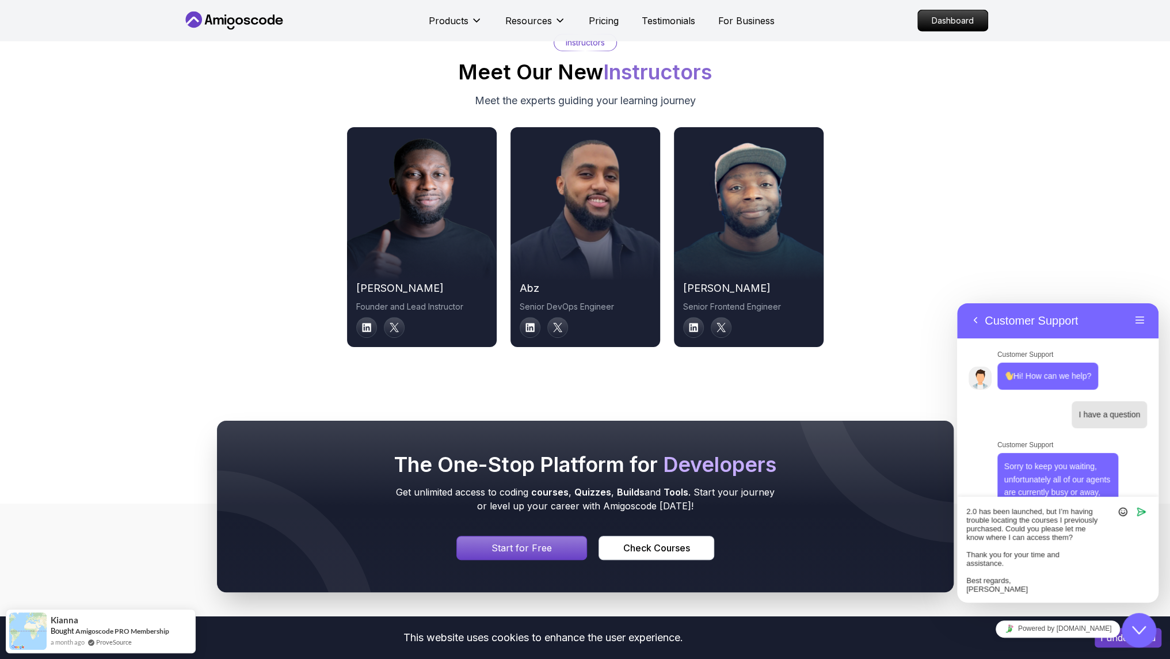
scroll to position [5748, 0]
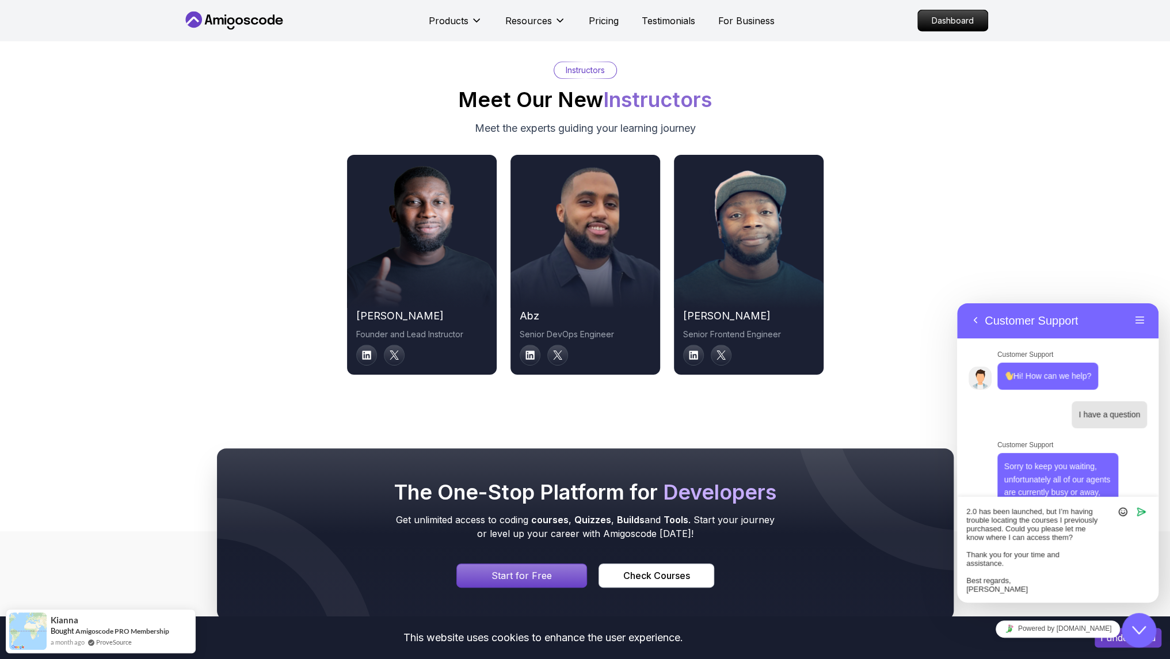
click at [957, 303] on textarea "Hi Nelson, I hope you’re doing well. On 24 October 2023, I purchased several co…" at bounding box center [957, 303] width 0 height 0
drag, startPoint x: 1057, startPoint y: 528, endPoint x: 951, endPoint y: 533, distance: 106.6
click html "Back Customer Support Menu Back Rate this chat Insert emoji Customer Support Hi…"
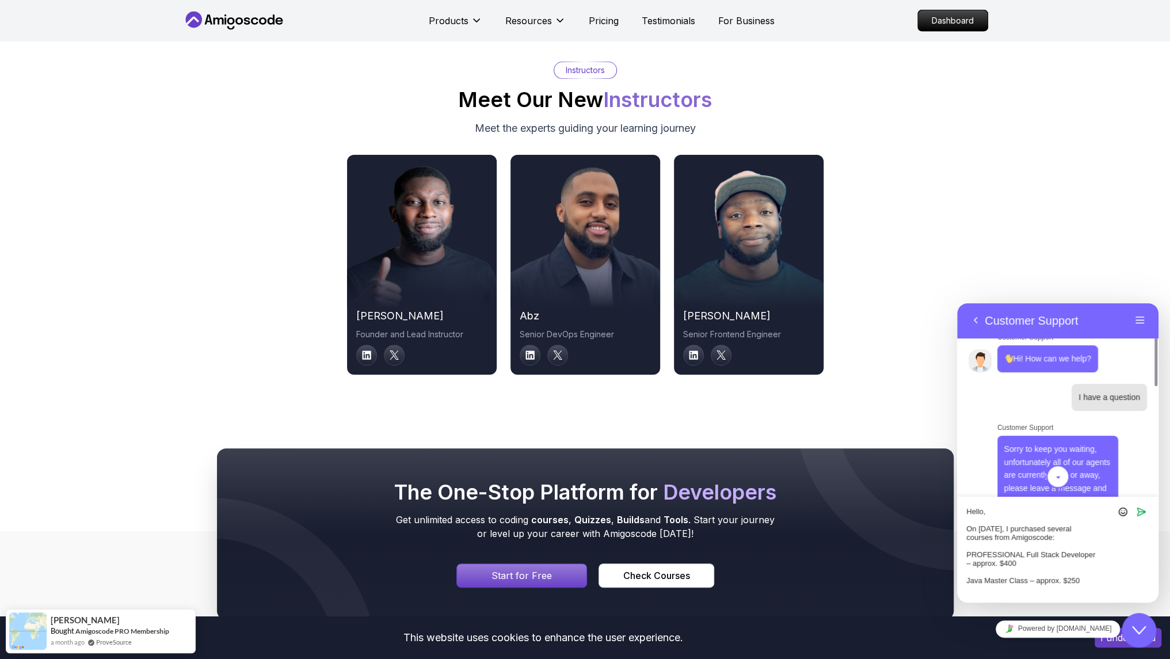
drag, startPoint x: 990, startPoint y: 537, endPoint x: 1089, endPoint y: 535, distance: 99.0
click at [957, 303] on textarea "Hello, On 24 October 2023, I purchased several courses from Amigoscode: PROFESS…" at bounding box center [957, 303] width 0 height 0
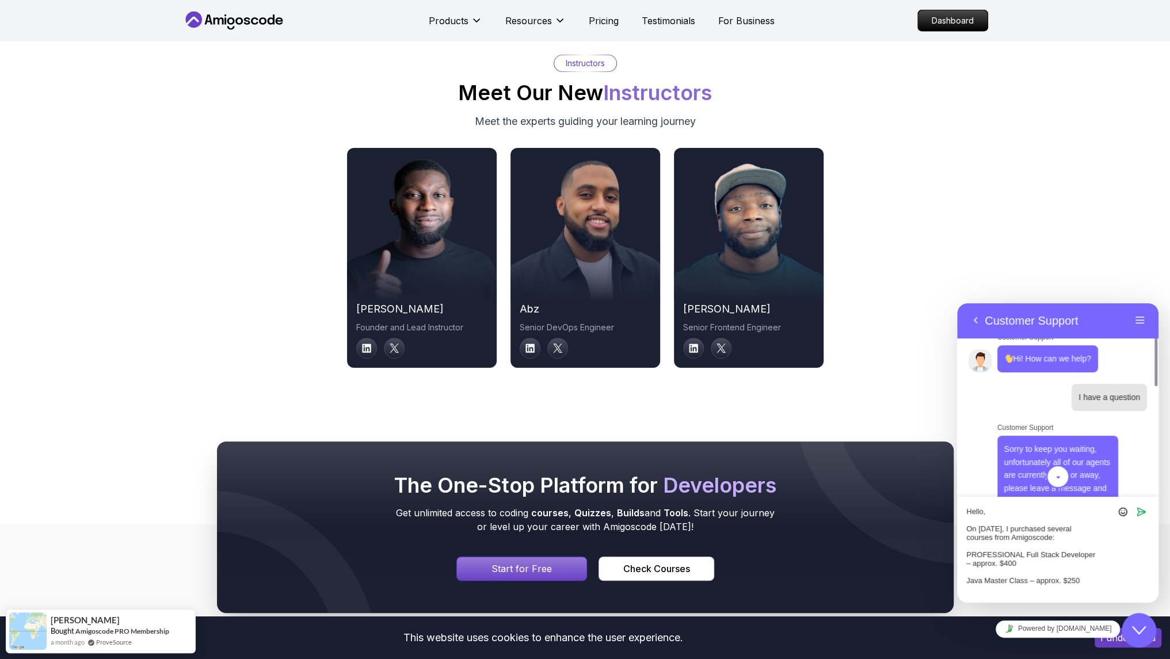
click at [957, 303] on textarea "Hello, On 24 October 2023, I purchased several courses from Amigoscode: PROFESS…" at bounding box center [957, 303] width 0 height 0
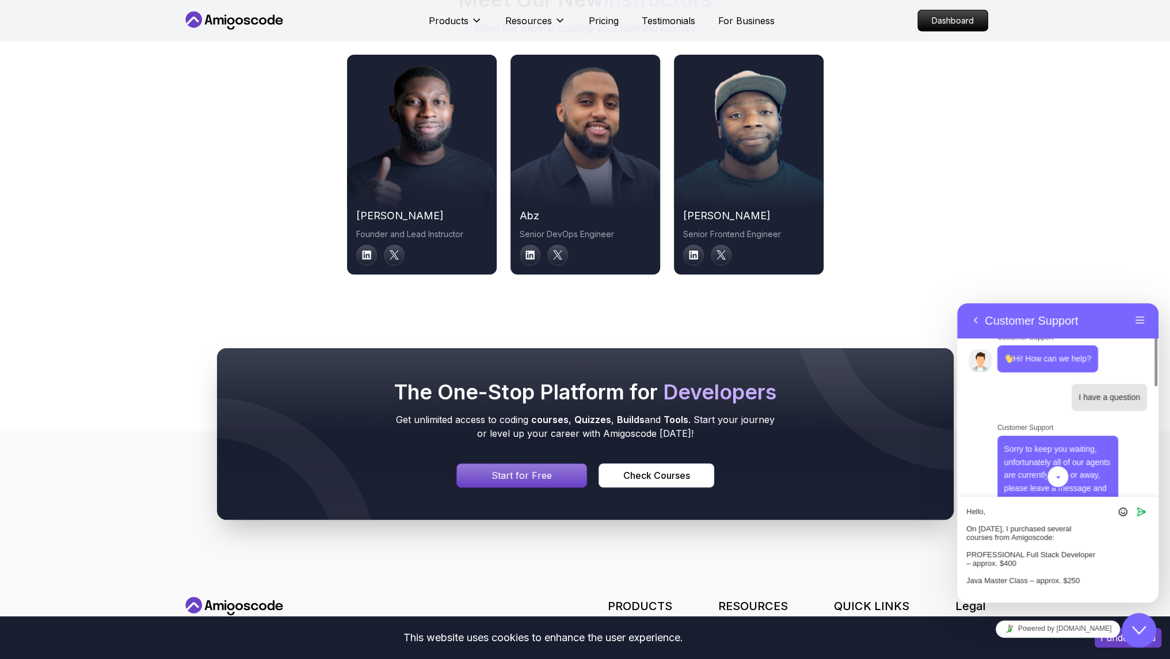
scroll to position [5849, 0]
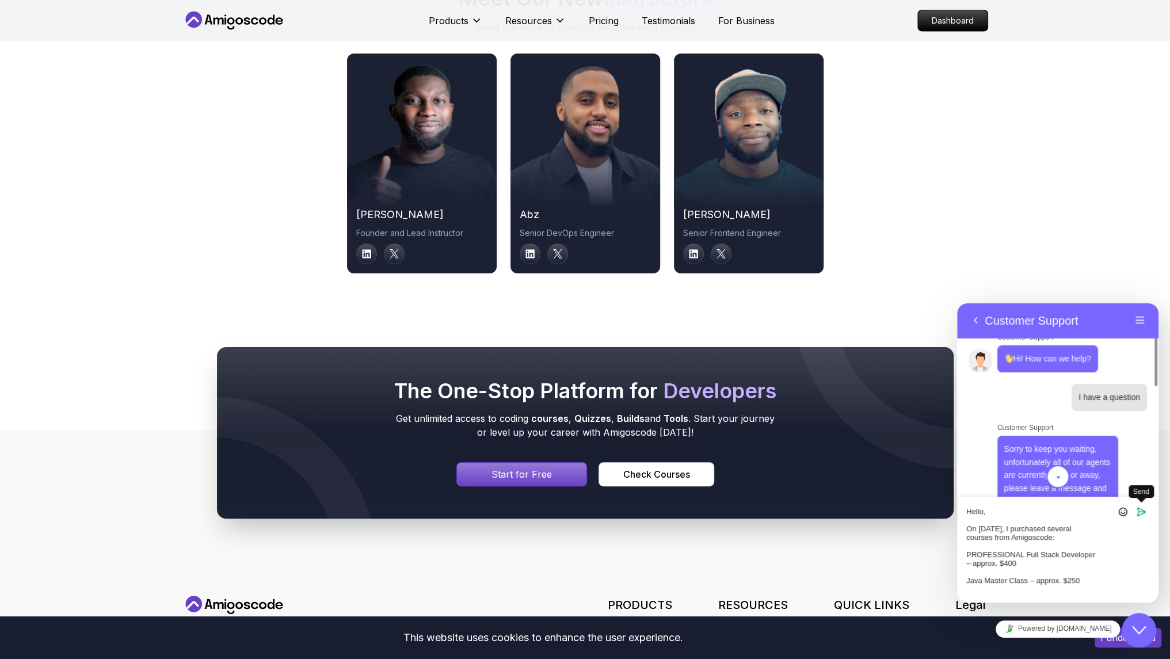
type textarea "Hello, On 24 October 2023, I purchased several courses from Amigoscode: PROFESS…"
click at [1141, 510] on icon "Send" at bounding box center [1141, 511] width 10 height 10
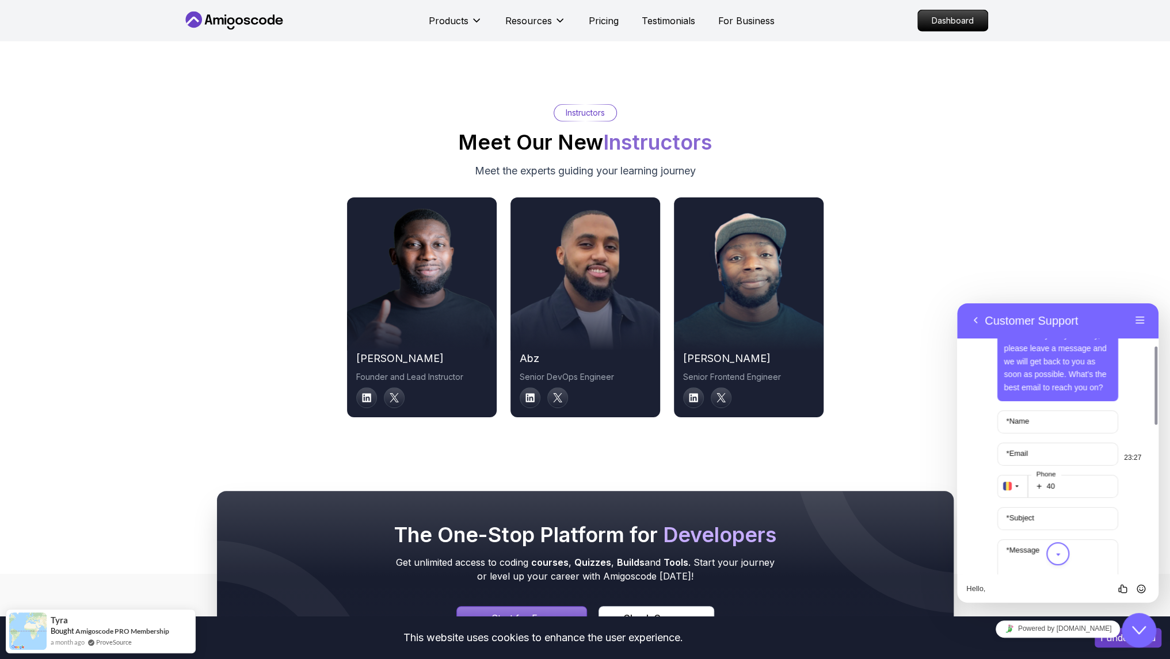
scroll to position [158, 0]
click at [1043, 419] on input "* Name" at bounding box center [1057, 421] width 121 height 23
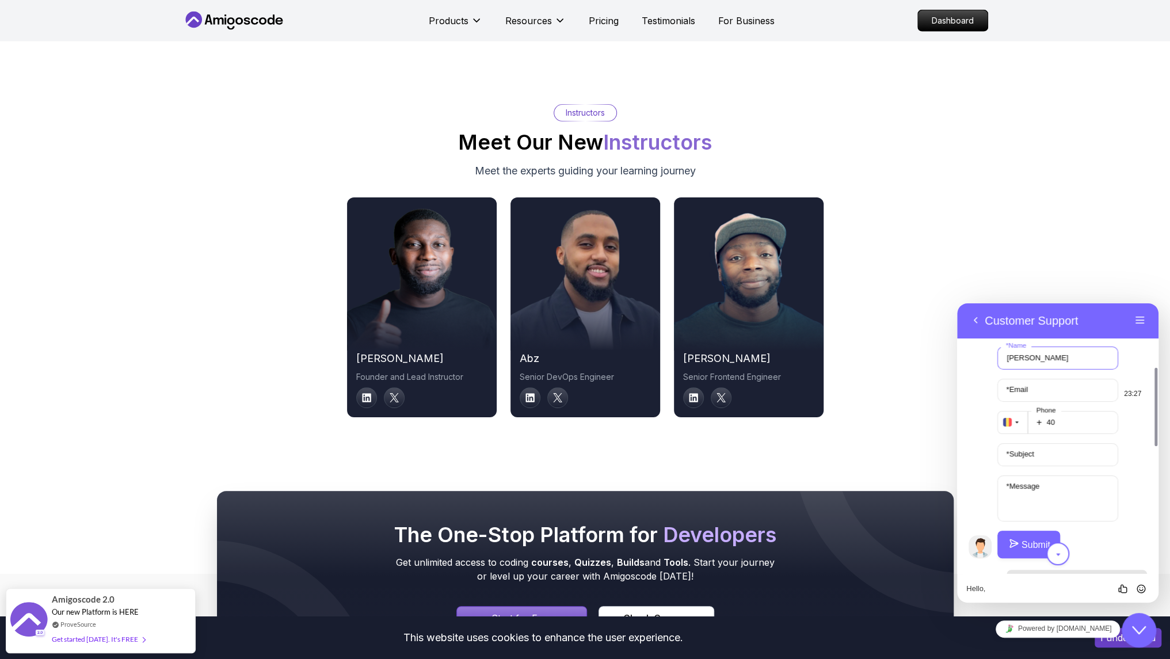
scroll to position [221, 0]
click at [1055, 360] on input "Adrian Ghio" at bounding box center [1057, 357] width 121 height 23
type input "Adrian Ghioculescu"
click at [1025, 389] on label "* Email" at bounding box center [1017, 389] width 33 height 9
click at [1025, 389] on input "* Email" at bounding box center [1057, 390] width 121 height 23
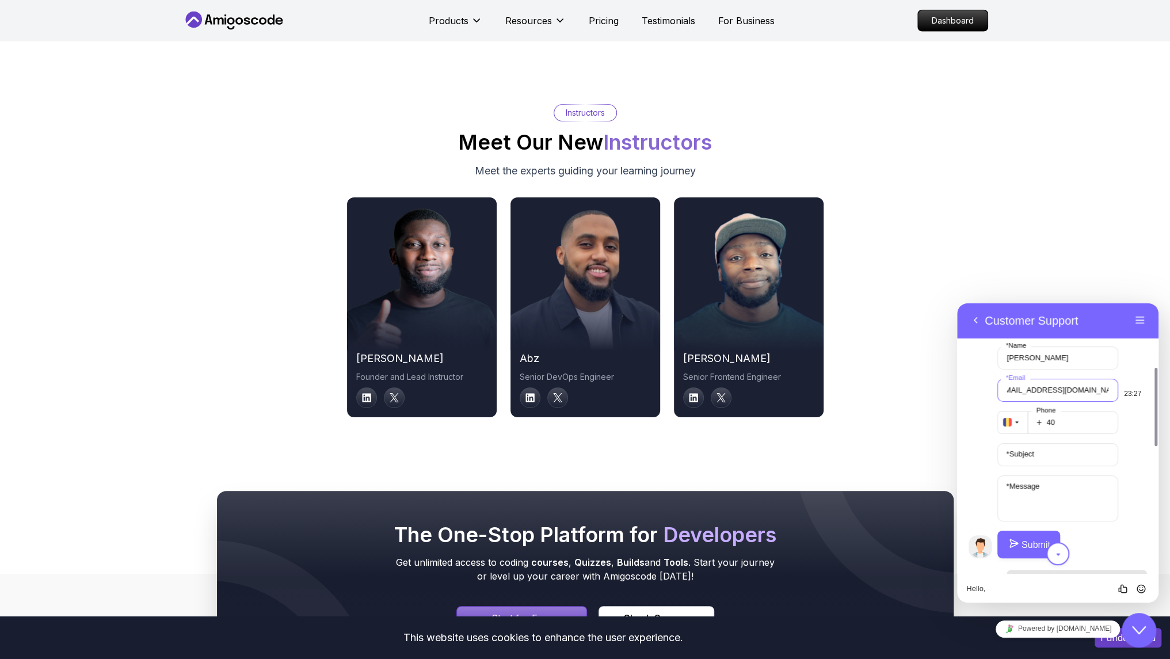
scroll to position [0, 16]
type input "ghioculescuflorinadrian@gmail.com"
click at [1016, 455] on label "* Subject" at bounding box center [1020, 453] width 39 height 9
click at [1016, 455] on input "* Subject" at bounding box center [1057, 454] width 121 height 23
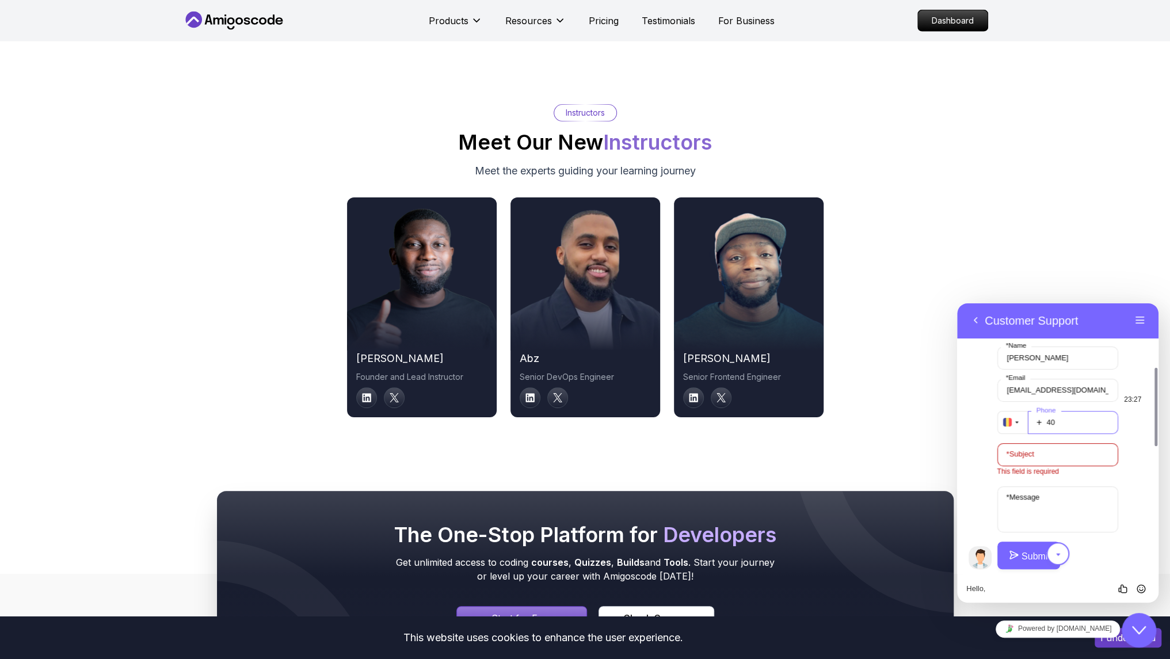
click at [1073, 428] on input "40" at bounding box center [1073, 422] width 91 height 23
type input "40758299284"
click at [1040, 454] on label "* Subject" at bounding box center [1020, 453] width 39 height 9
click at [1040, 454] on input "* Subject" at bounding box center [1057, 454] width 121 height 23
paste input "nquiry About Purchased Courses and Amigoscode 2.0"
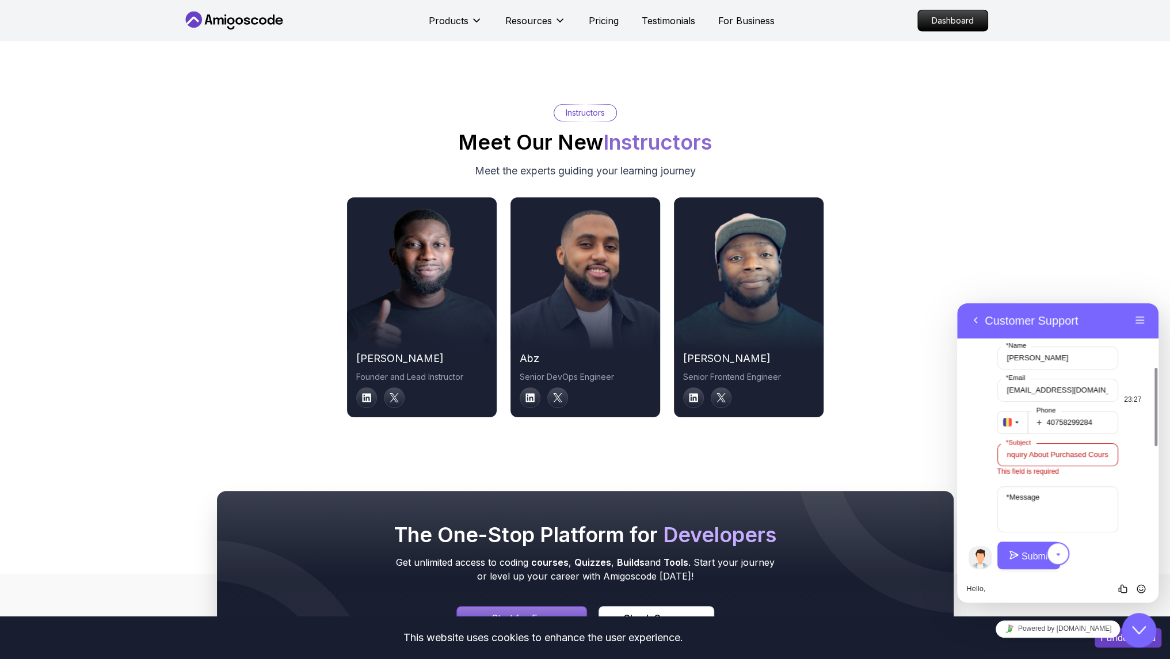
scroll to position [0, 77]
click at [1019, 456] on input "nquiry About Purchased Courses and Amigoscode 2.0" at bounding box center [1057, 454] width 121 height 23
type input "Inquiry About Purchased Courses and Amigoscode 2.0"
click at [1046, 510] on textarea "* Message" at bounding box center [1057, 498] width 121 height 46
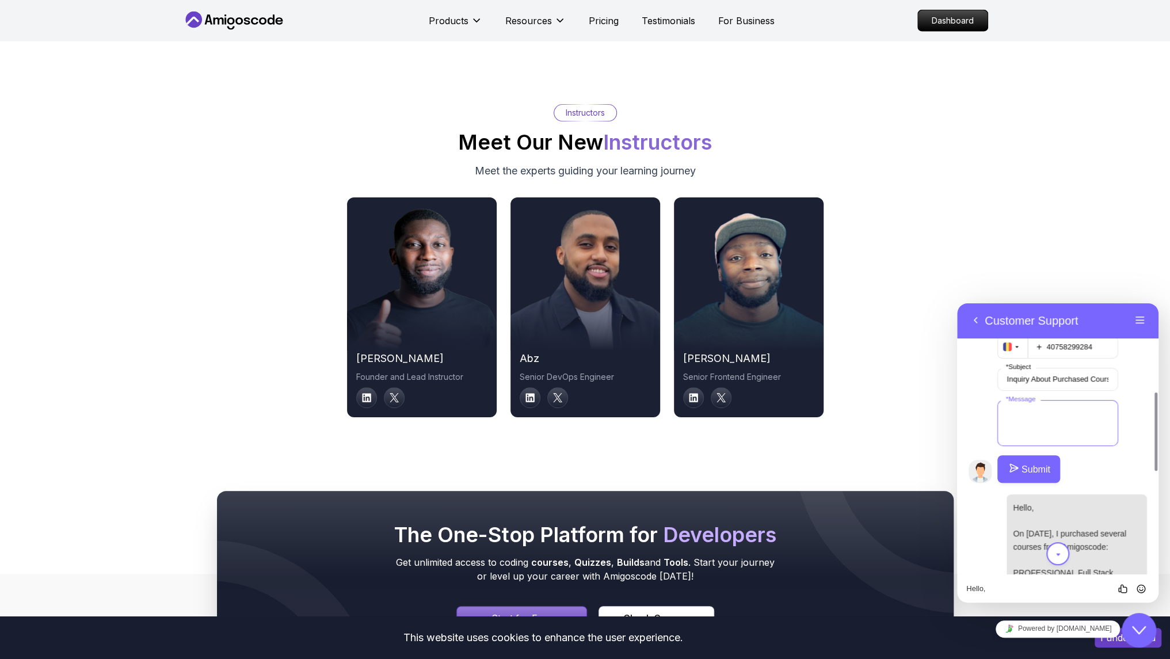
scroll to position [299, 0]
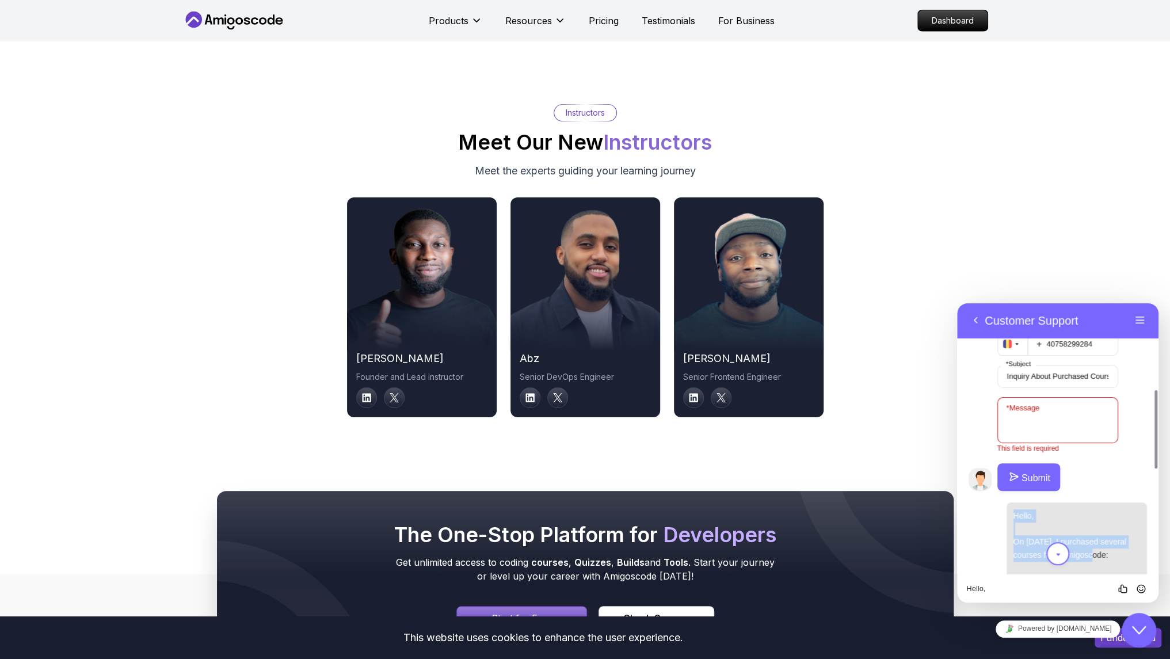
drag, startPoint x: 1012, startPoint y: 506, endPoint x: 1084, endPoint y: 559, distance: 88.8
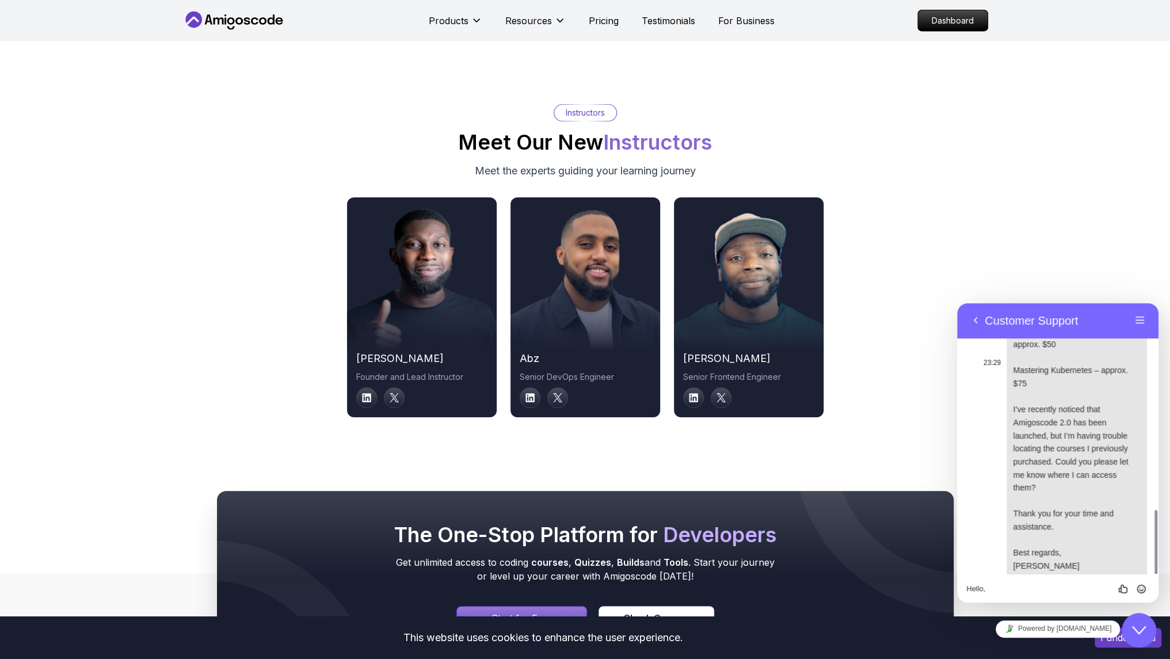
scroll to position [668, 0]
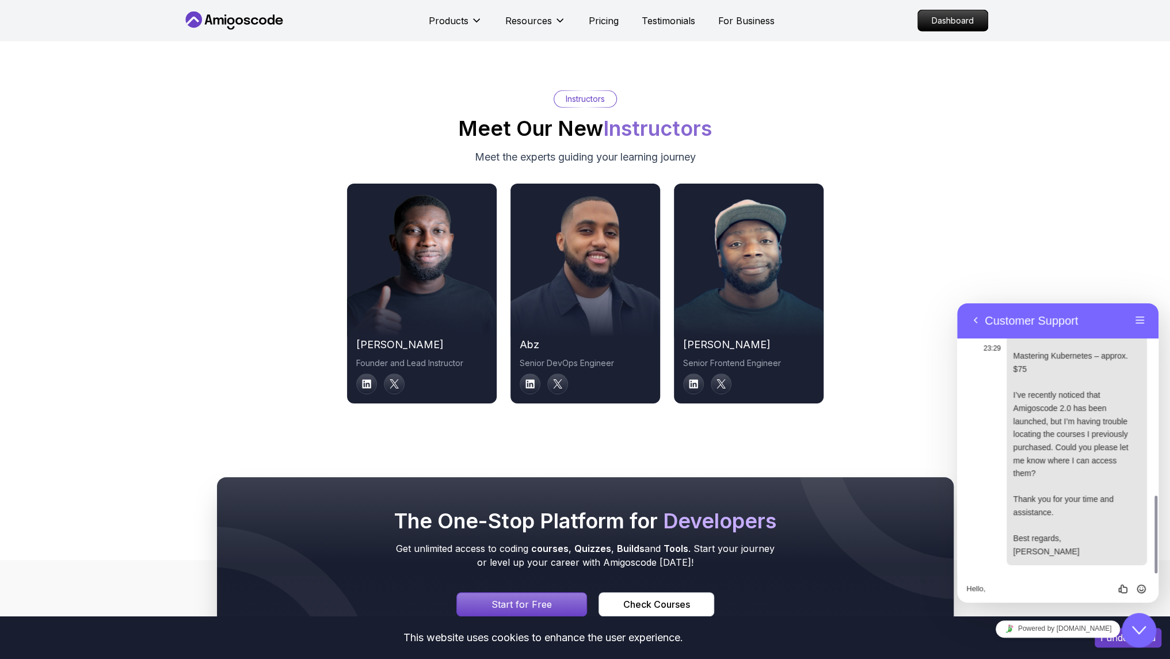
click at [1077, 551] on span "Hello, On 24 October 2023, I purchased several courses from Amigoscode: PROFESS…" at bounding box center [1074, 349] width 122 height 413
click at [1082, 551] on span "Hello, On 24 October 2023, I purchased several courses from Amigoscode: PROFESS…" at bounding box center [1074, 349] width 122 height 413
copy span "Hello, On 24 October 2023, I purchased several courses from Amigoscode: PROFESS…"
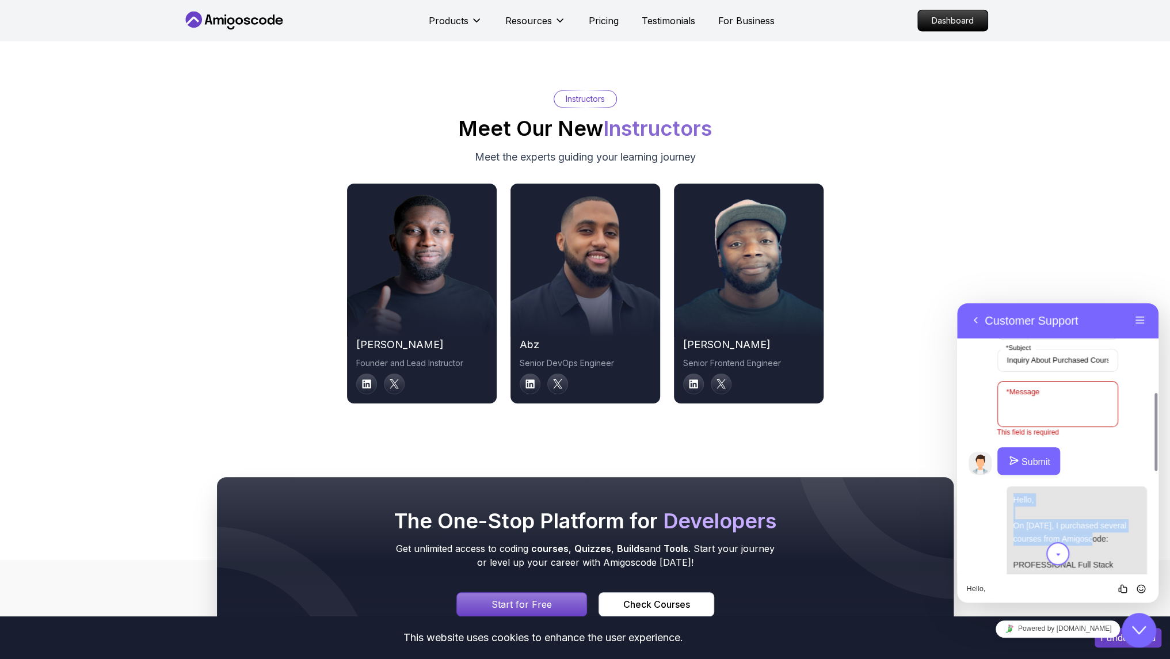
scroll to position [315, 0]
click at [1031, 405] on textarea "* Message" at bounding box center [1057, 405] width 121 height 46
paste textarea "Hello, On 24 October 2023, I purchased several courses from Amigoscode: PROFESS…"
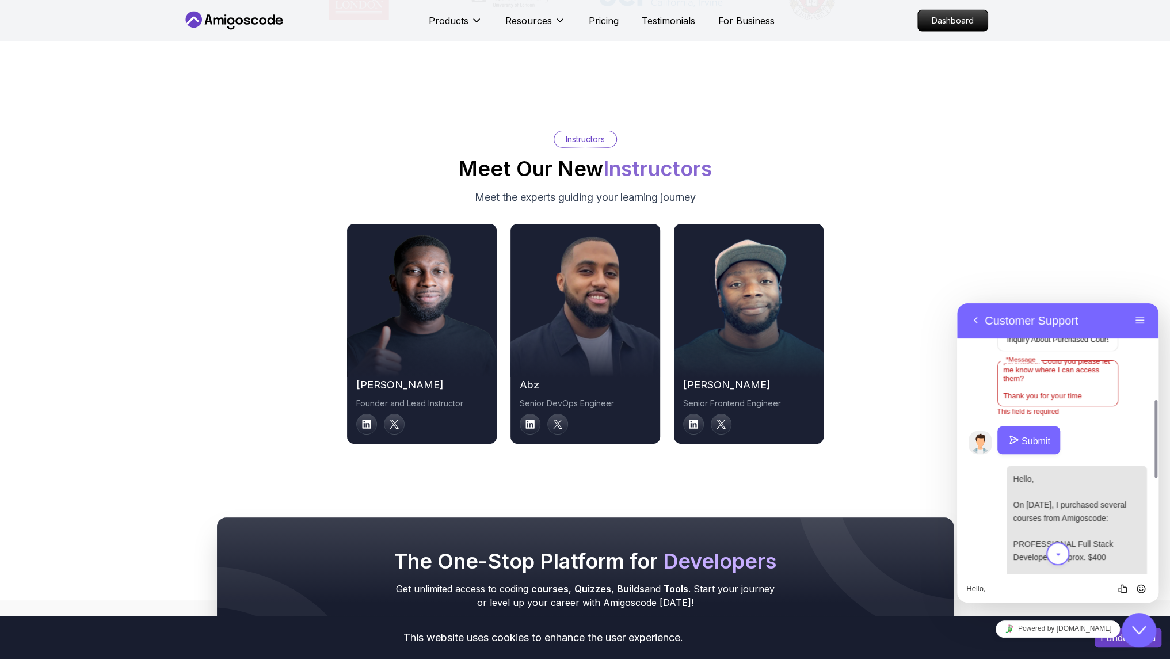
scroll to position [230, 0]
drag, startPoint x: 1085, startPoint y: 395, endPoint x: 1044, endPoint y: 399, distance: 41.6
click at [1044, 399] on textarea "Hello, On 24 October 2023, I purchased several courses from Amigoscode: PROFESS…" at bounding box center [1057, 383] width 121 height 46
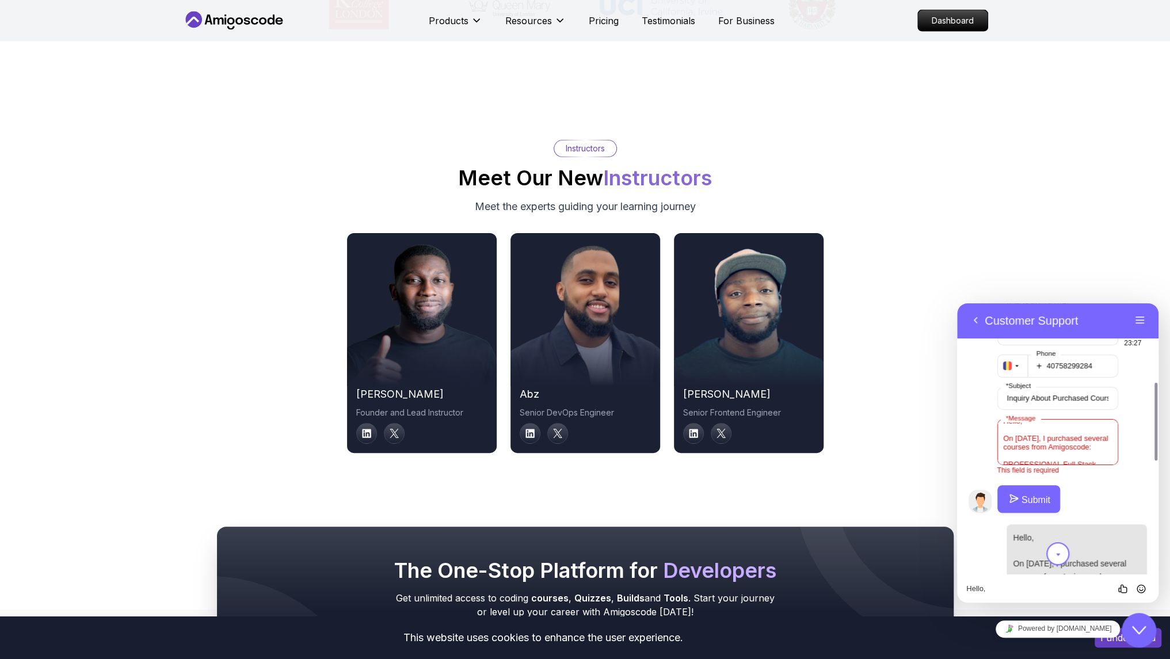
scroll to position [0, 0]
type textarea "Hello, On 24 October 2023, I purchased several courses from Amigoscode: PROFESS…"
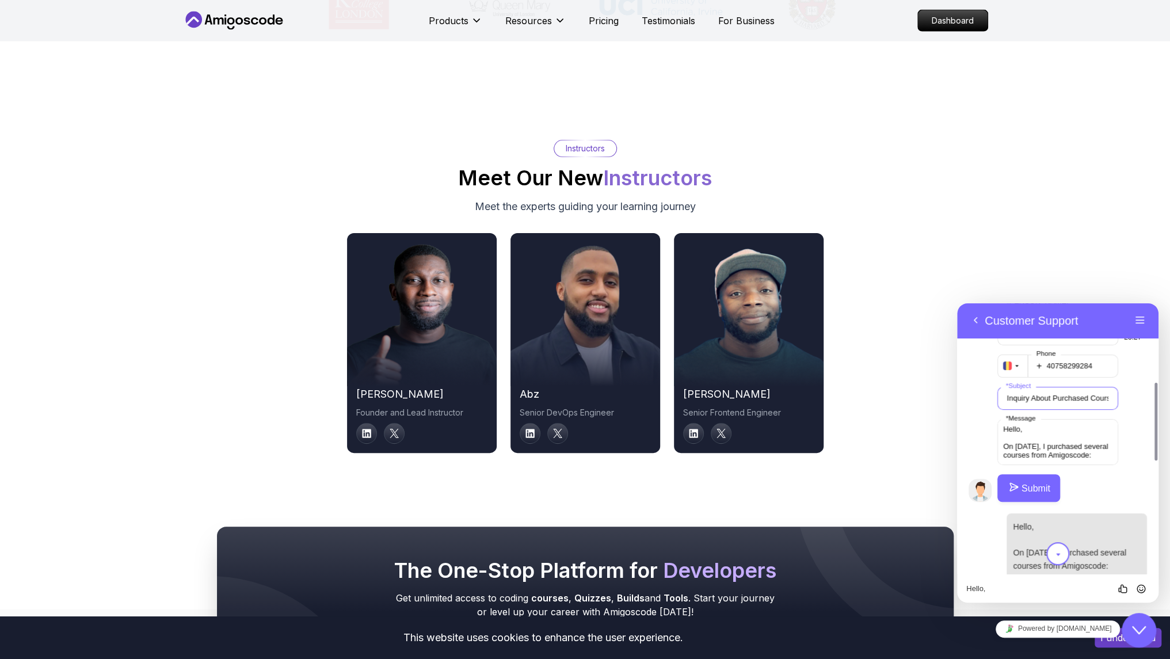
click at [1089, 395] on input "Inquiry About Purchased Courses and Amigoscode 2.0" at bounding box center [1057, 398] width 121 height 23
click at [1084, 430] on textarea "Hello, On 24 October 2023, I purchased several courses from Amigoscode: PROFESS…" at bounding box center [1057, 442] width 121 height 46
click at [1036, 483] on button "Submit" at bounding box center [1028, 488] width 63 height 28
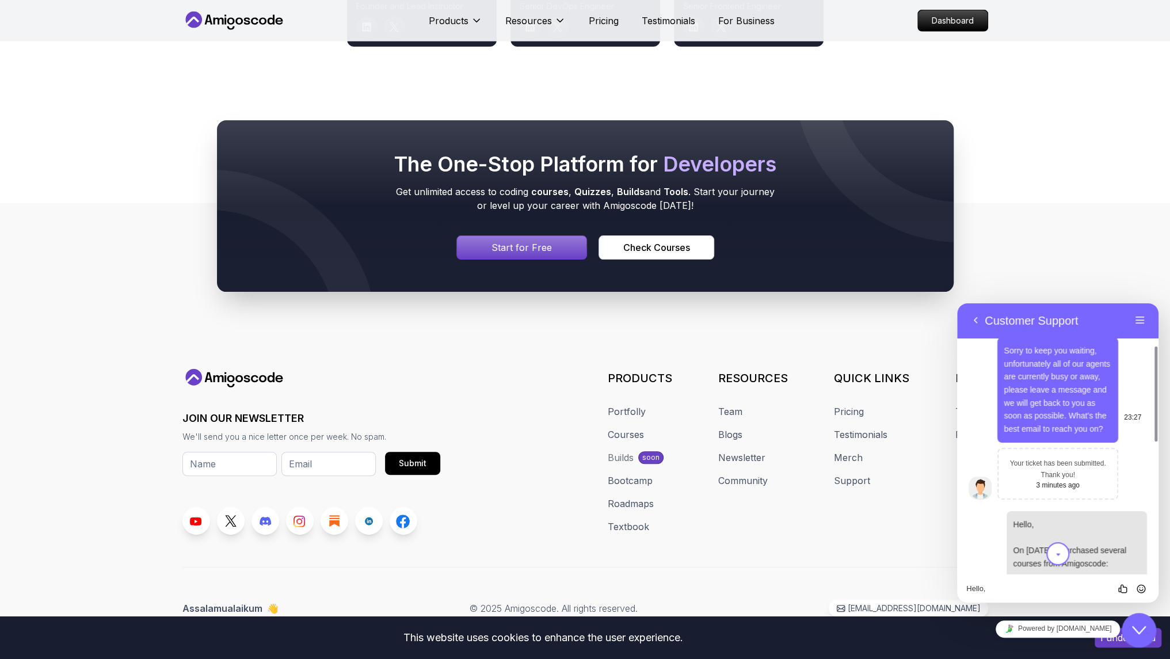
scroll to position [117, 0]
drag, startPoint x: 1032, startPoint y: 463, endPoint x: 1082, endPoint y: 479, distance: 52.4
click at [1082, 479] on div "Your ticket has been submitted. Thank you! 3 minutes ago" at bounding box center [1058, 471] width 101 height 31
click at [262, 519] on icon at bounding box center [266, 521] width 12 height 9
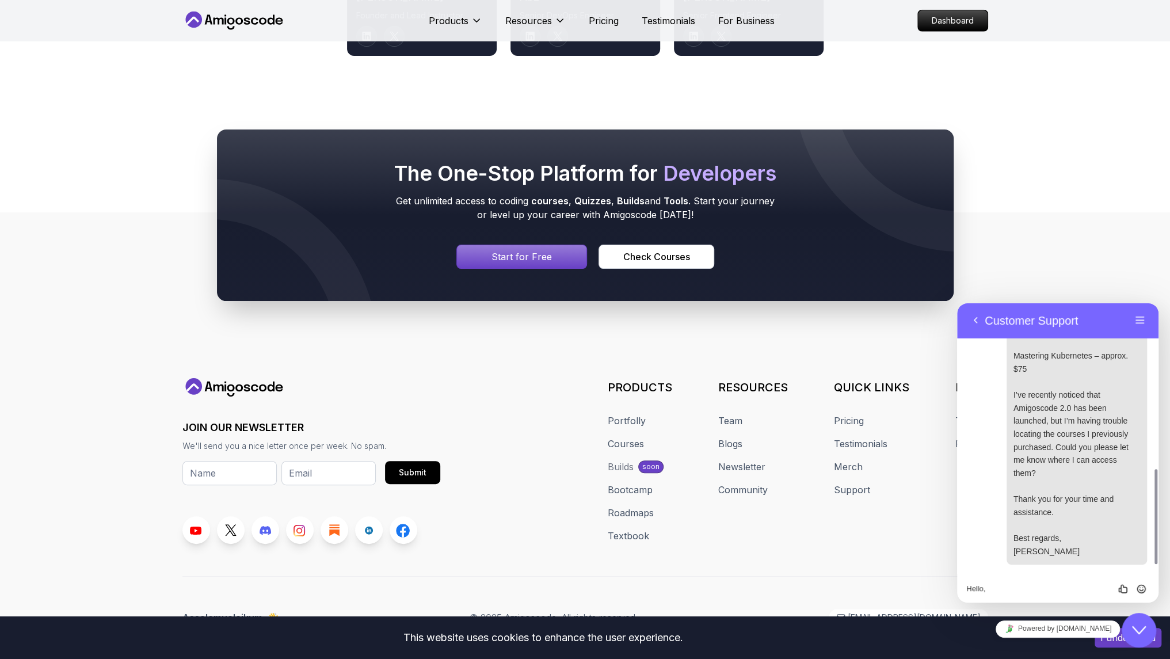
scroll to position [6076, 0]
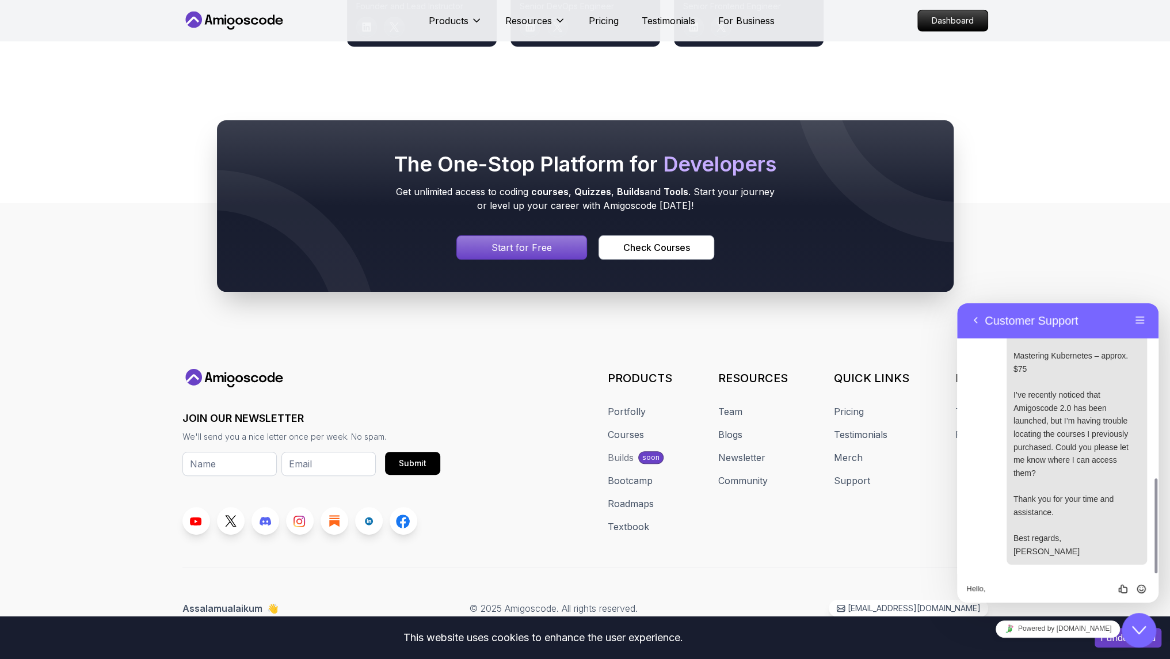
click at [1119, 272] on div "The One-Stop Platform for Developers Get unlimited access to coding courses , Q…" at bounding box center [585, 206] width 1170 height 282
click at [1139, 628] on icon "Close Chat This icon closes the chat window." at bounding box center [1139, 630] width 14 height 14
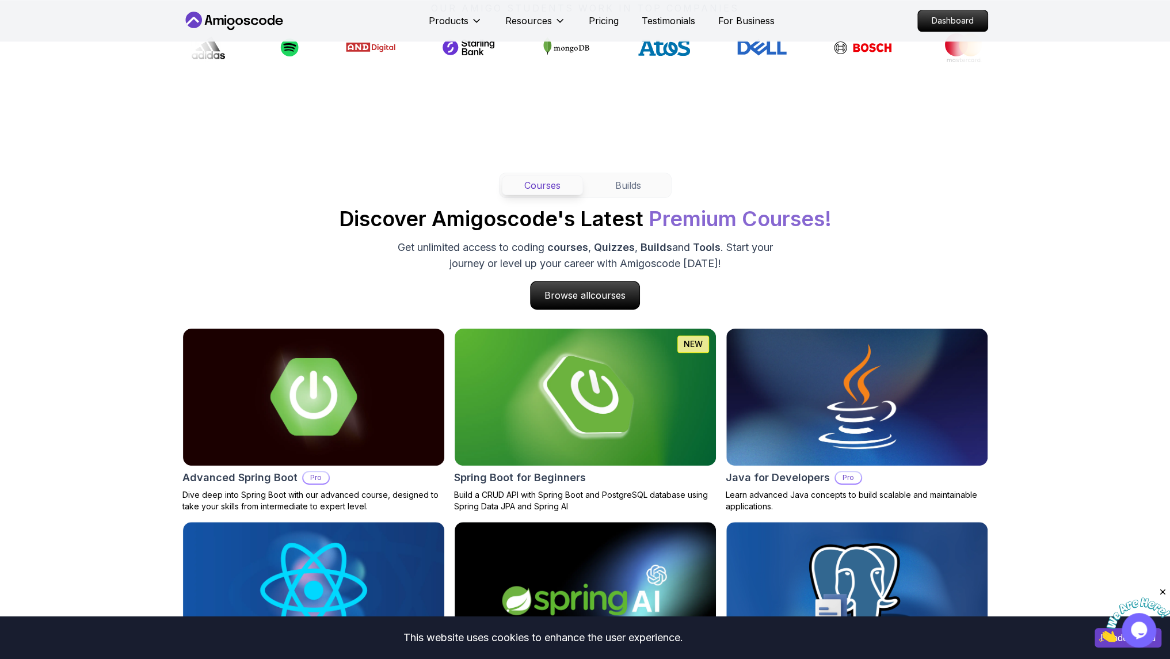
scroll to position [968, 0]
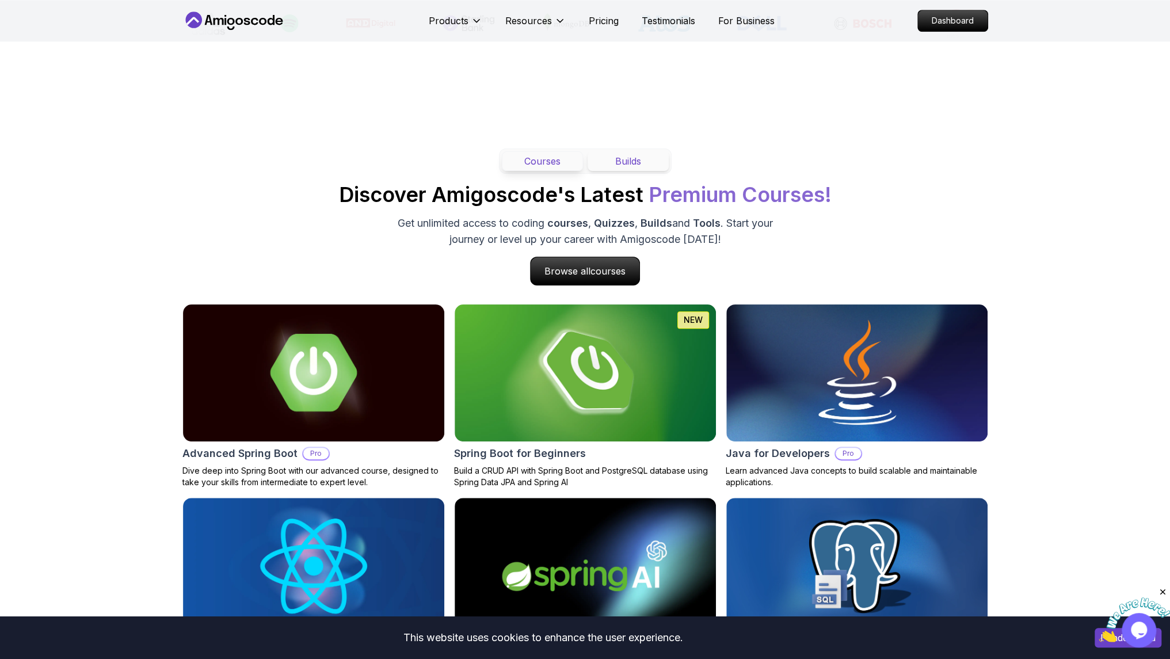
click at [624, 164] on button "Builds" at bounding box center [628, 161] width 81 height 20
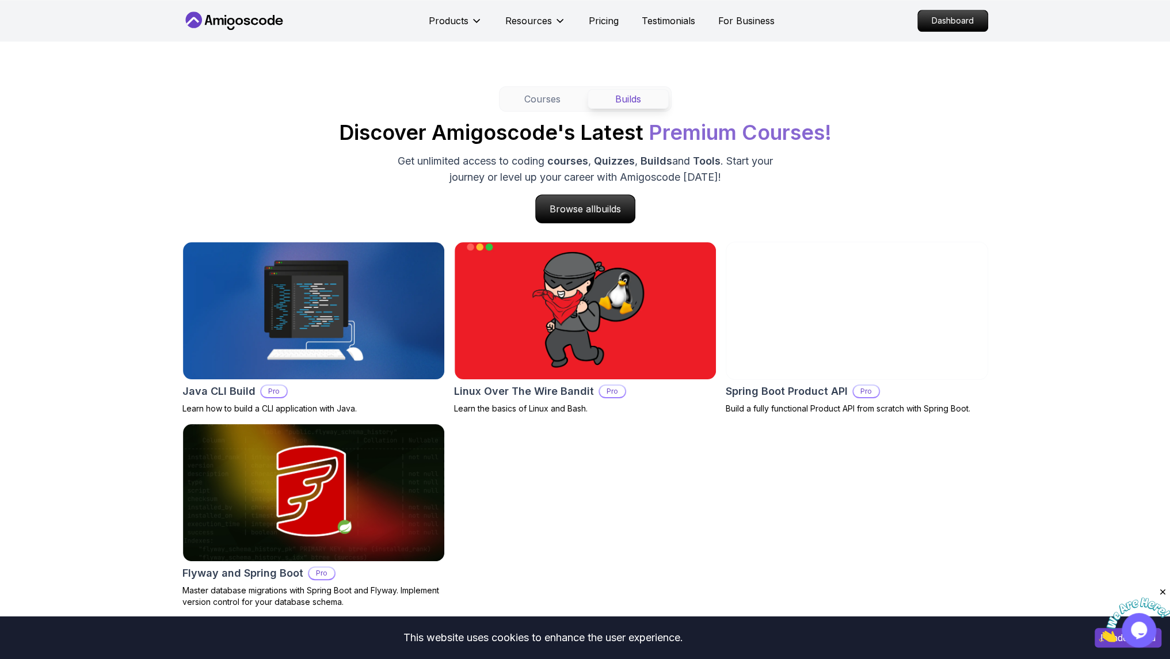
scroll to position [1039, 0]
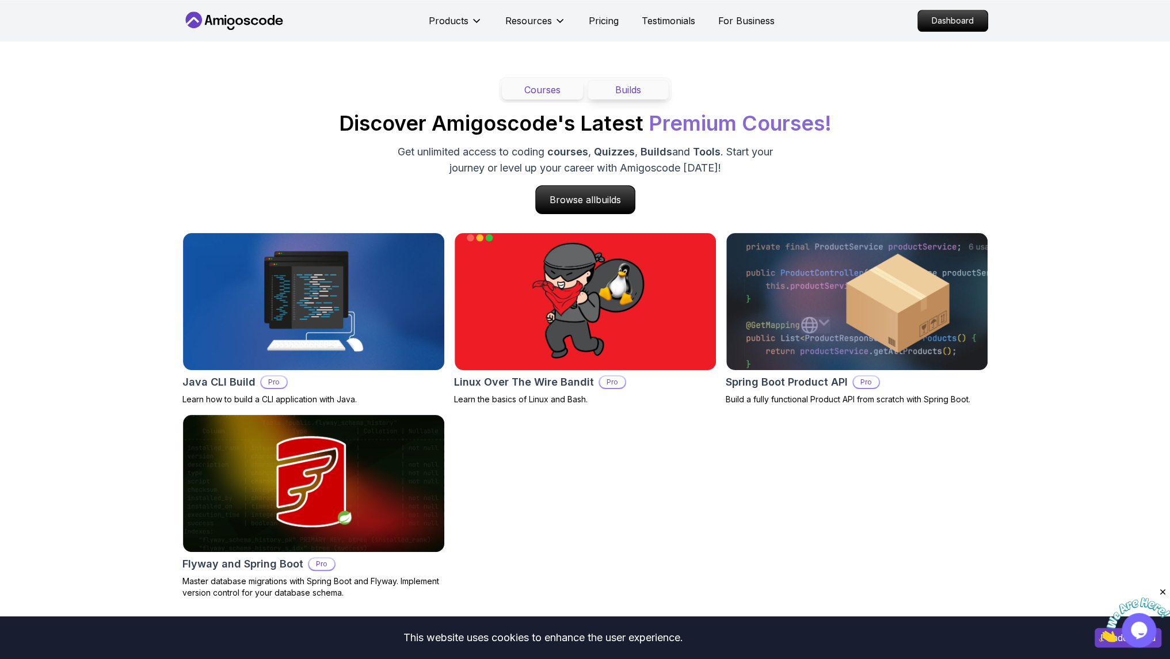
click at [539, 97] on button "Courses" at bounding box center [542, 90] width 81 height 20
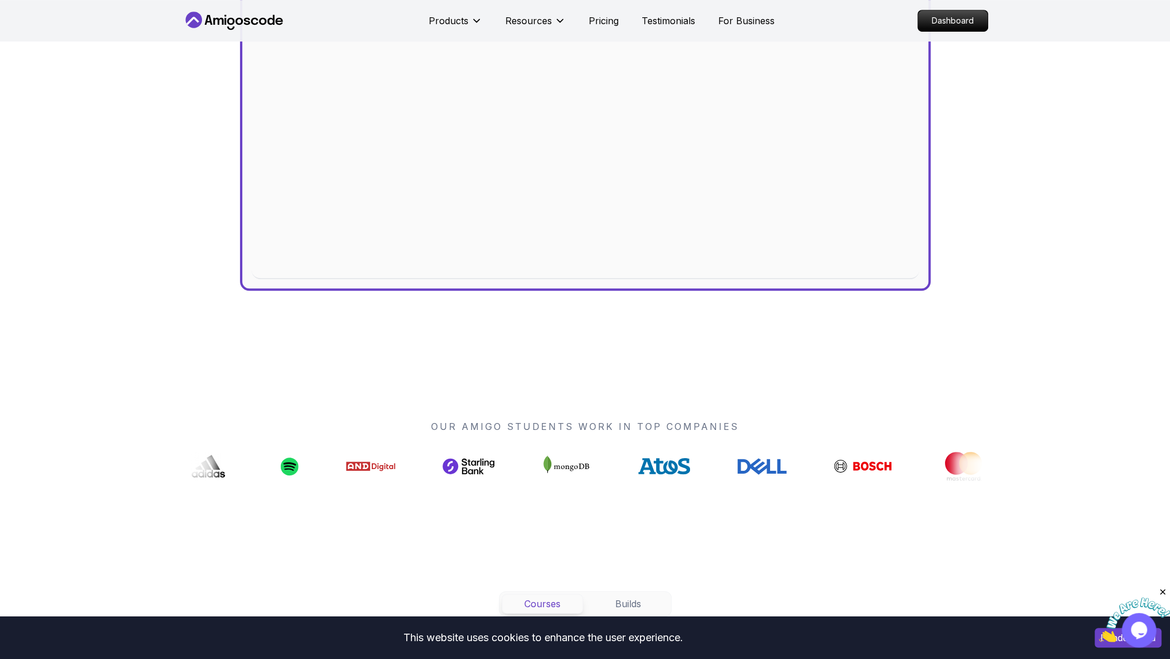
scroll to position [448, 0]
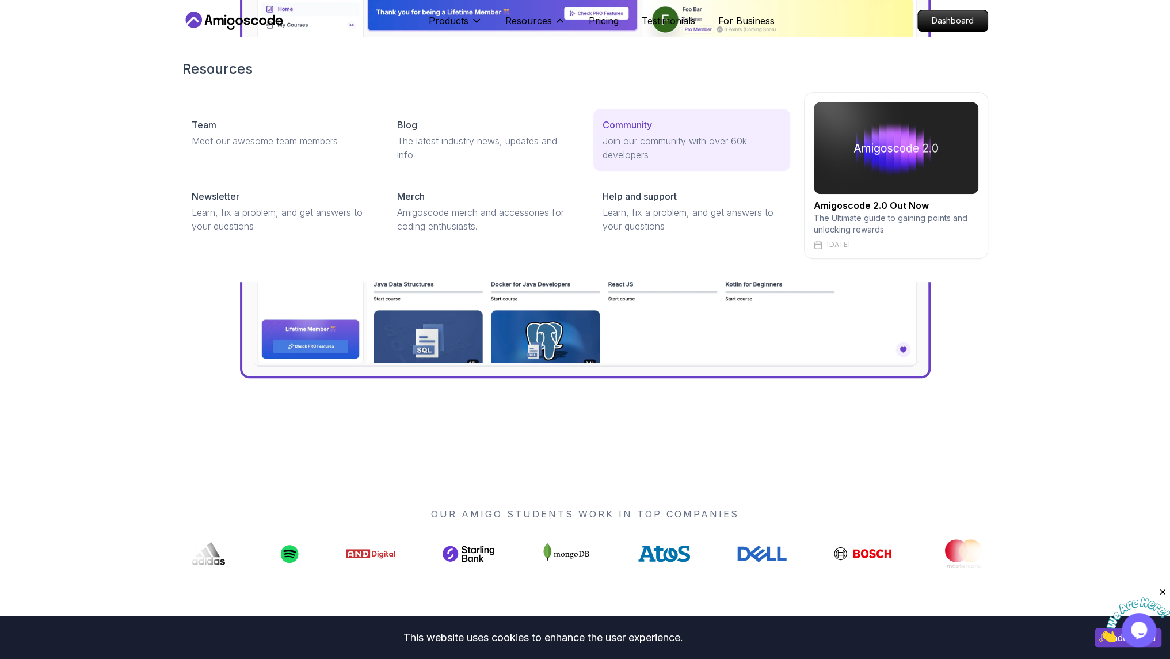
click at [626, 138] on p "Join our community with over 60k developers" at bounding box center [691, 148] width 178 height 28
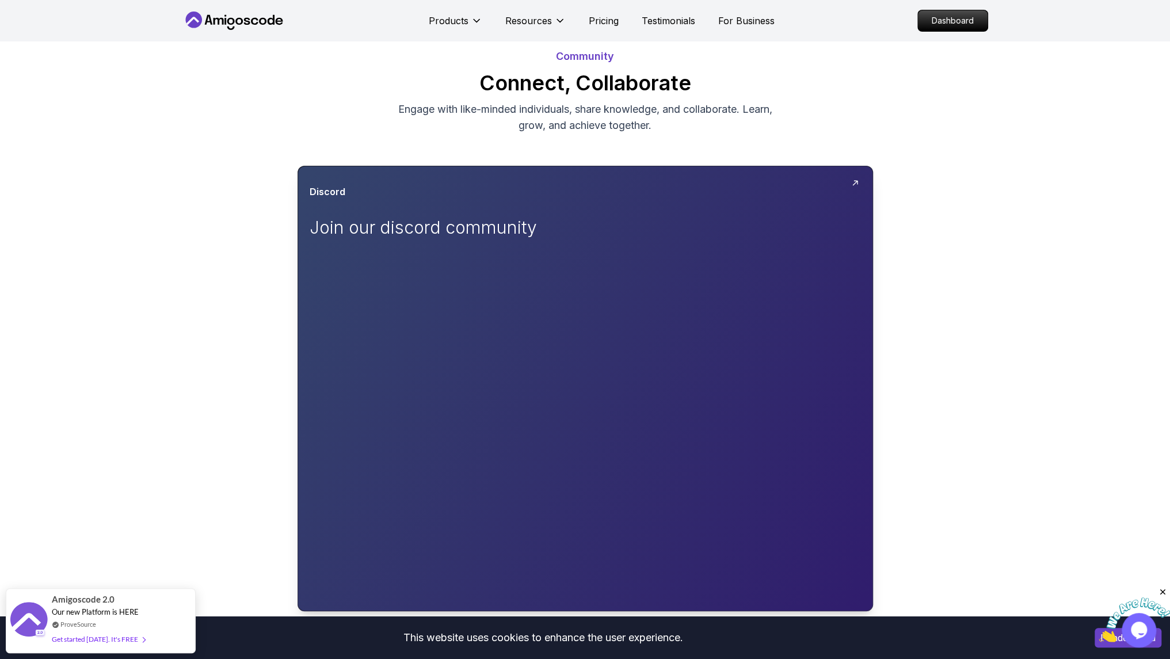
scroll to position [64, 0]
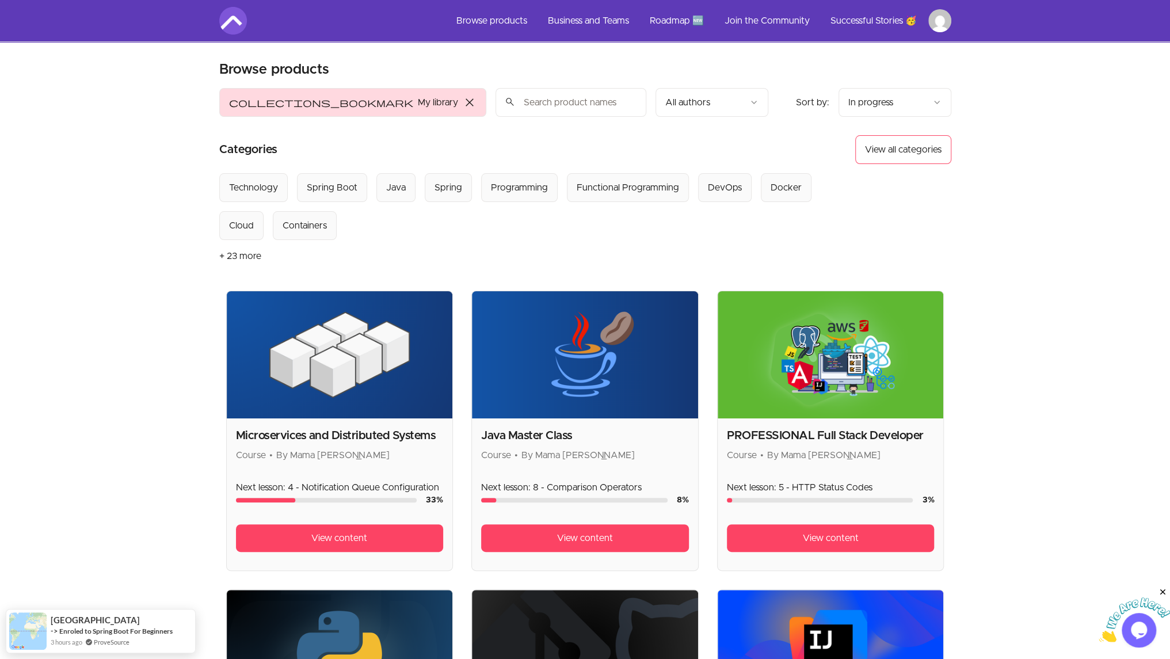
click at [1162, 593] on icon "Close" at bounding box center [1162, 592] width 10 height 10
